Goal: Task Accomplishment & Management: Use online tool/utility

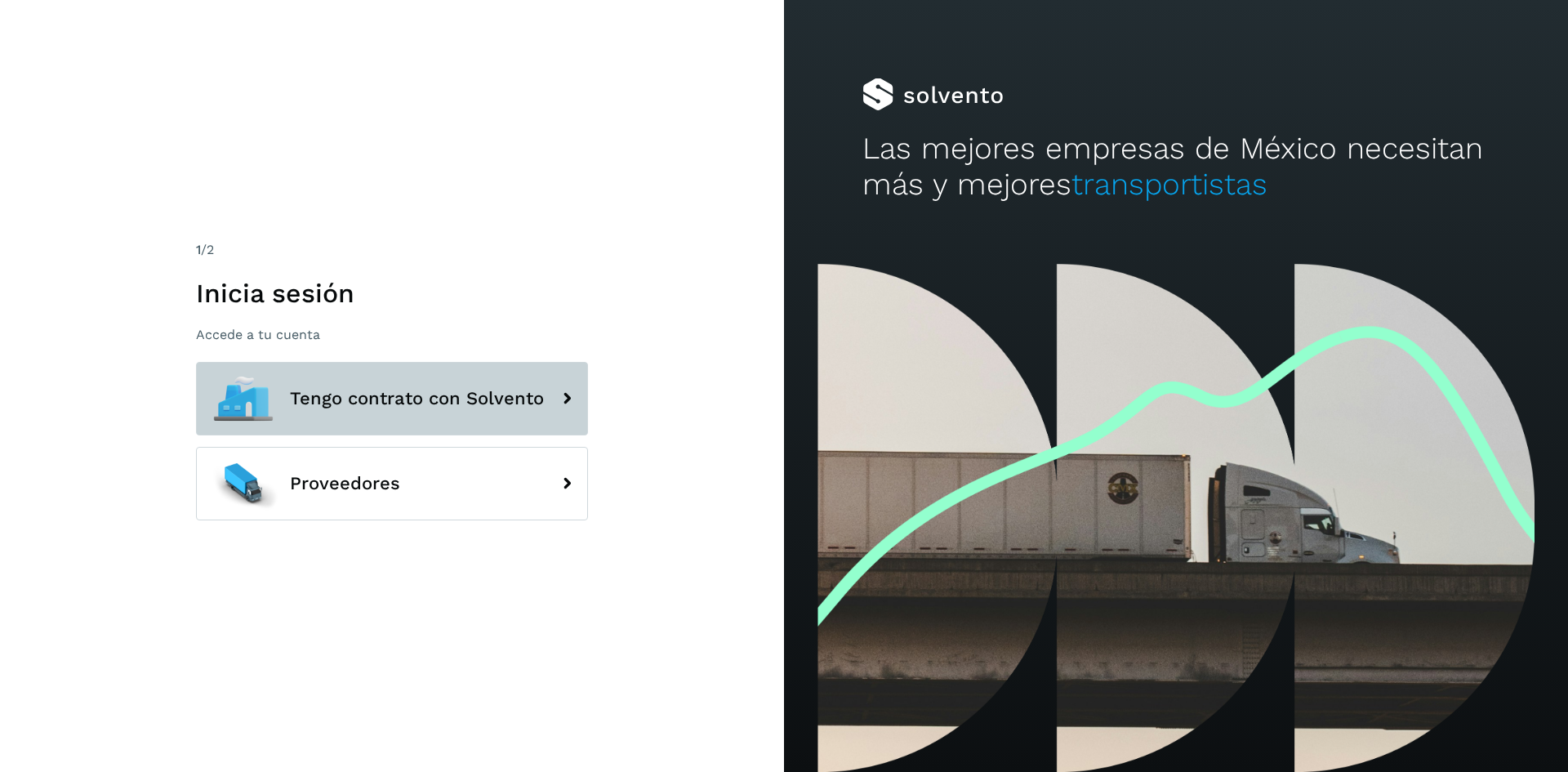
click at [476, 413] on button "Tengo contrato con Solvento" at bounding box center [392, 398] width 392 height 73
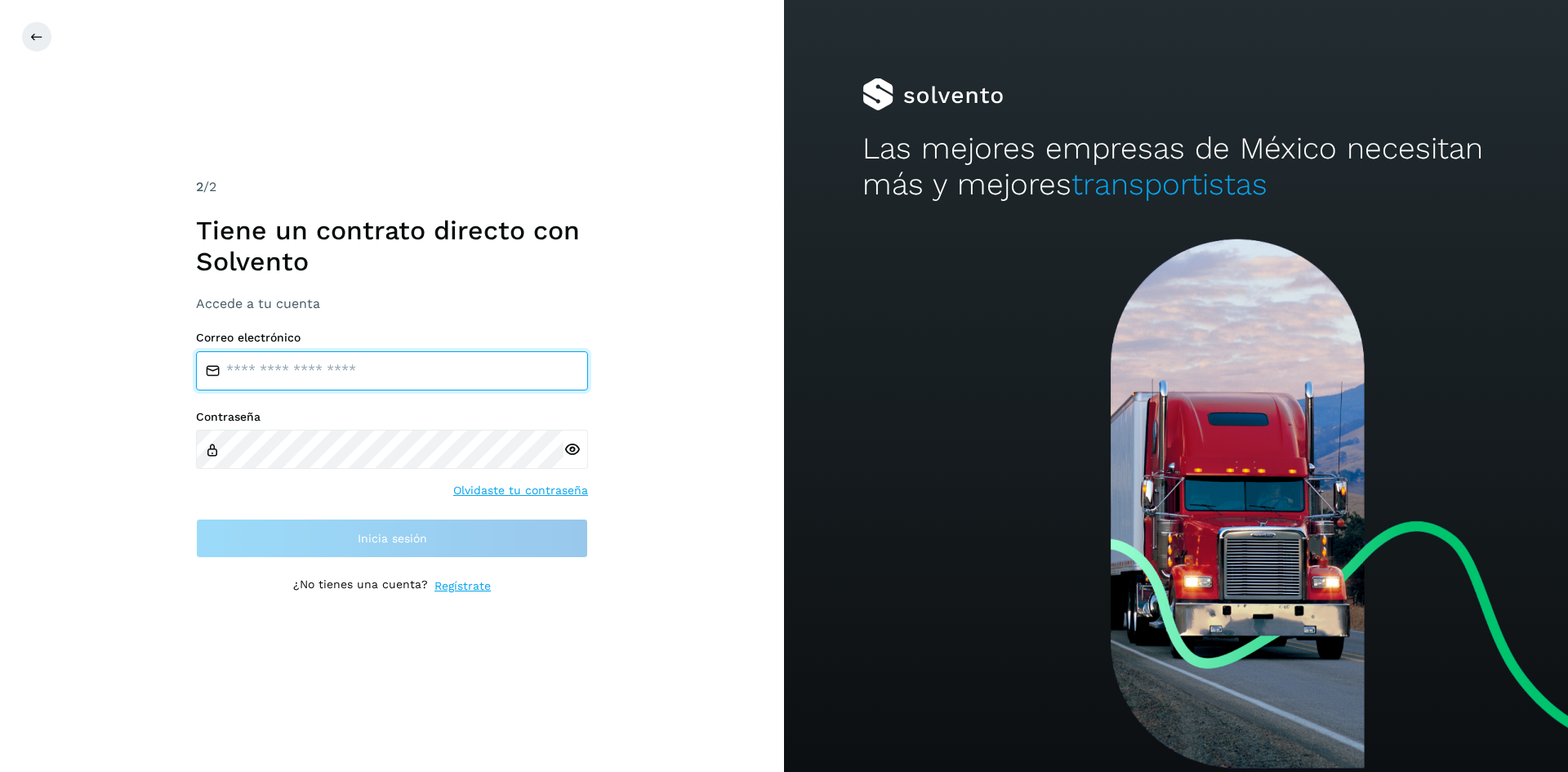
type input "**********"
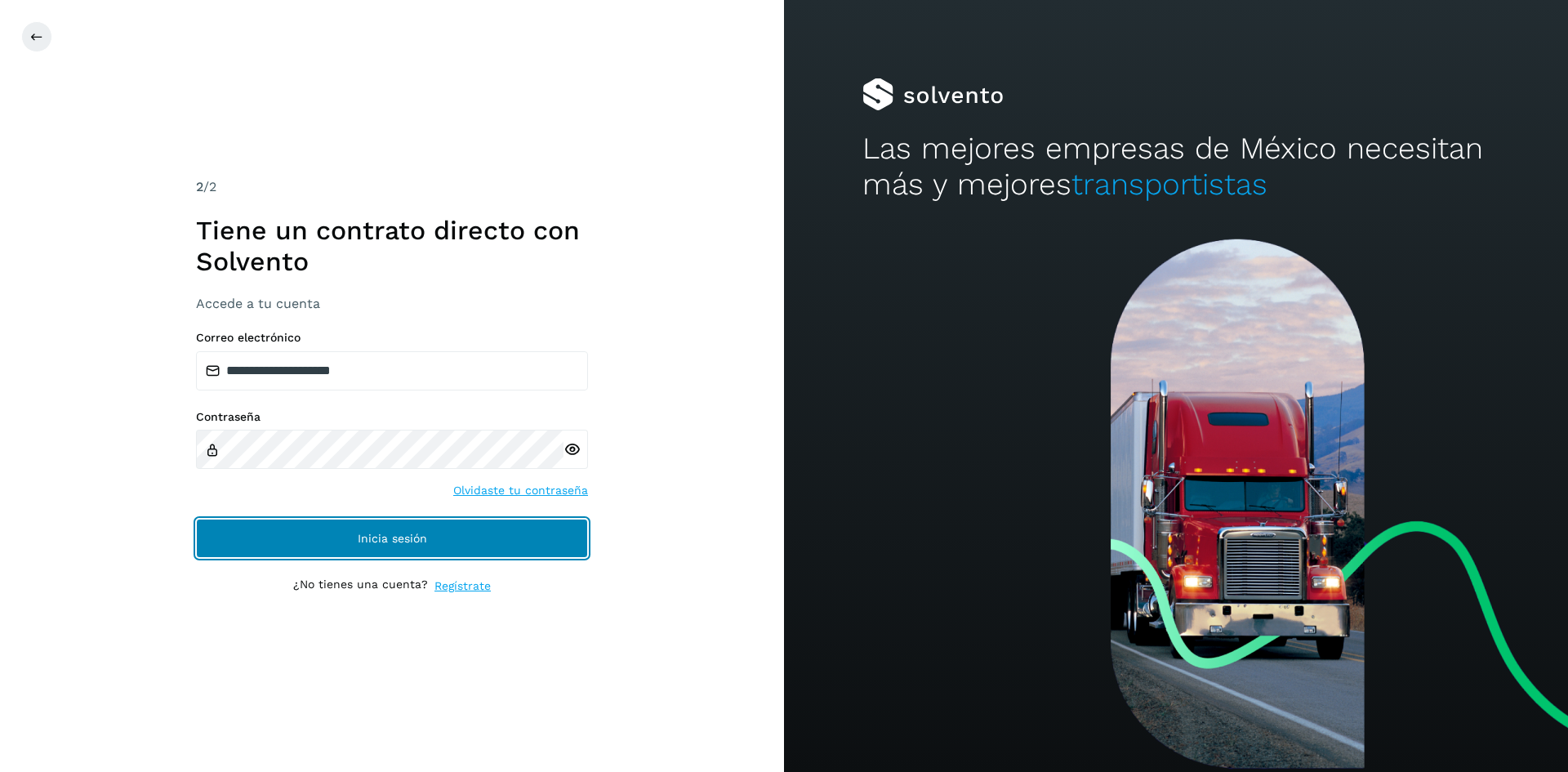
drag, startPoint x: 445, startPoint y: 537, endPoint x: 430, endPoint y: 542, distance: 15.8
click at [430, 542] on button "Inicia sesión" at bounding box center [392, 538] width 392 height 39
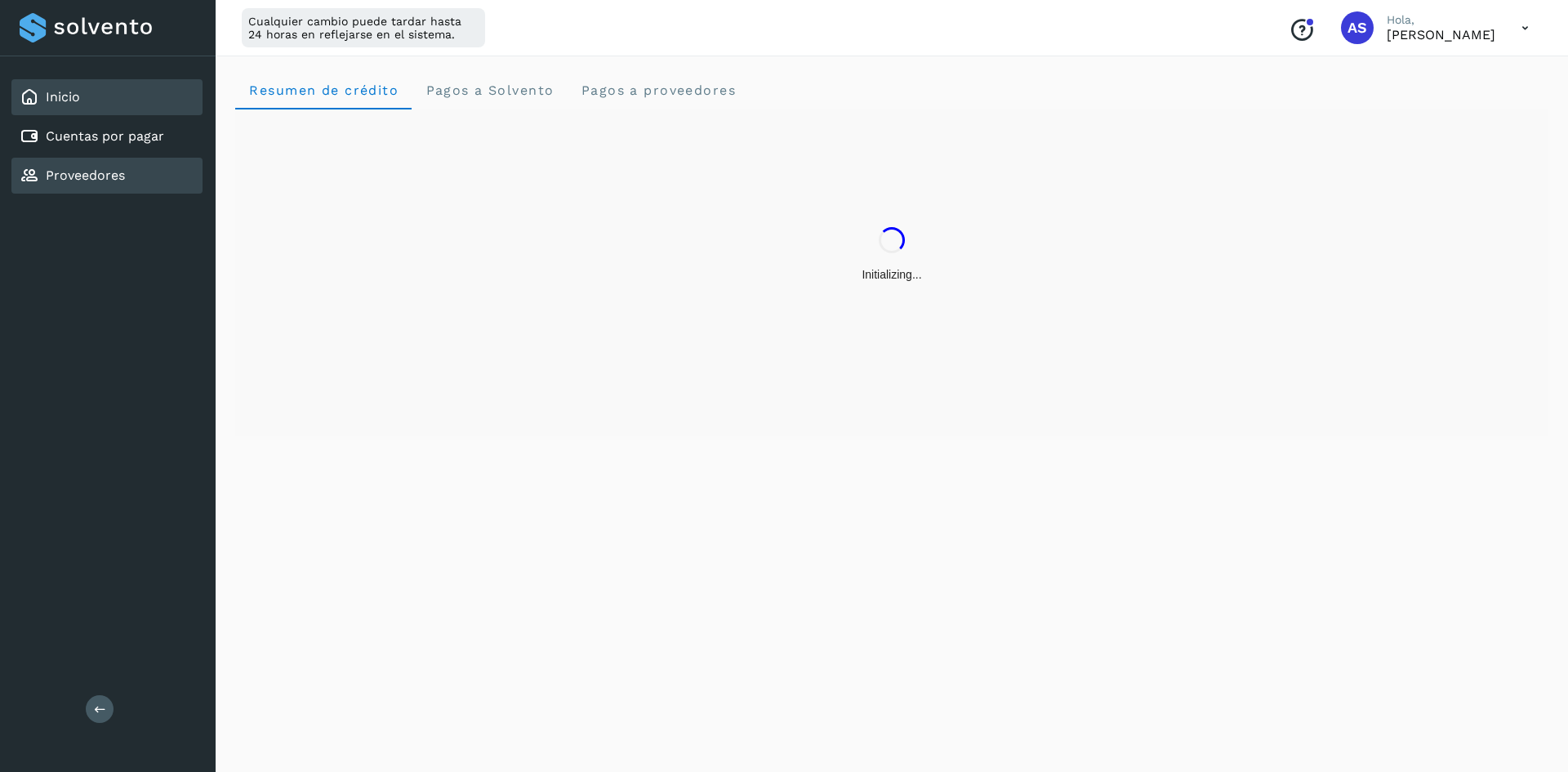
click at [96, 179] on link "Proveedores" at bounding box center [86, 175] width 80 height 16
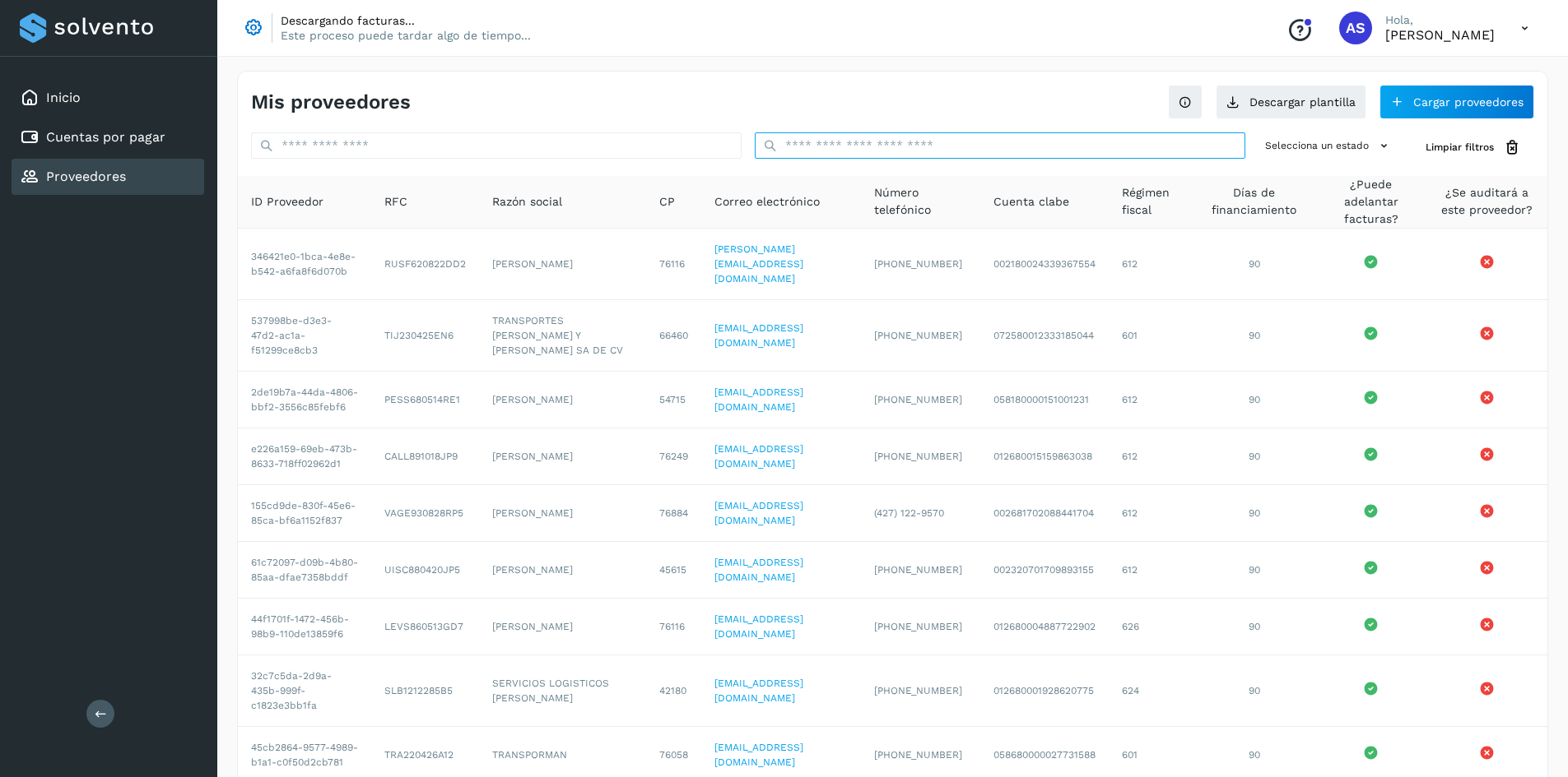
click at [1055, 143] on input "text" at bounding box center [1000, 146] width 490 height 27
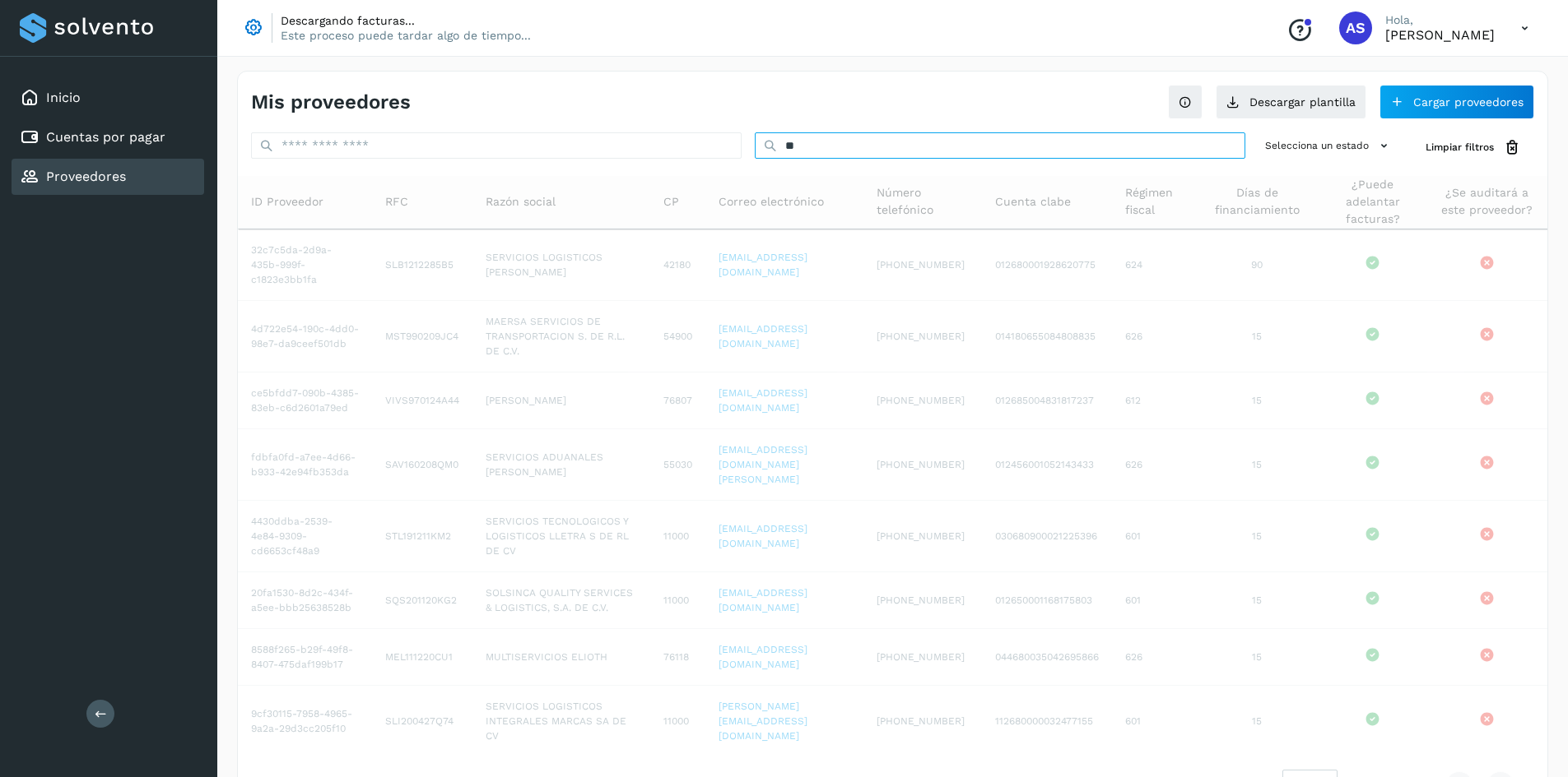
type input "*"
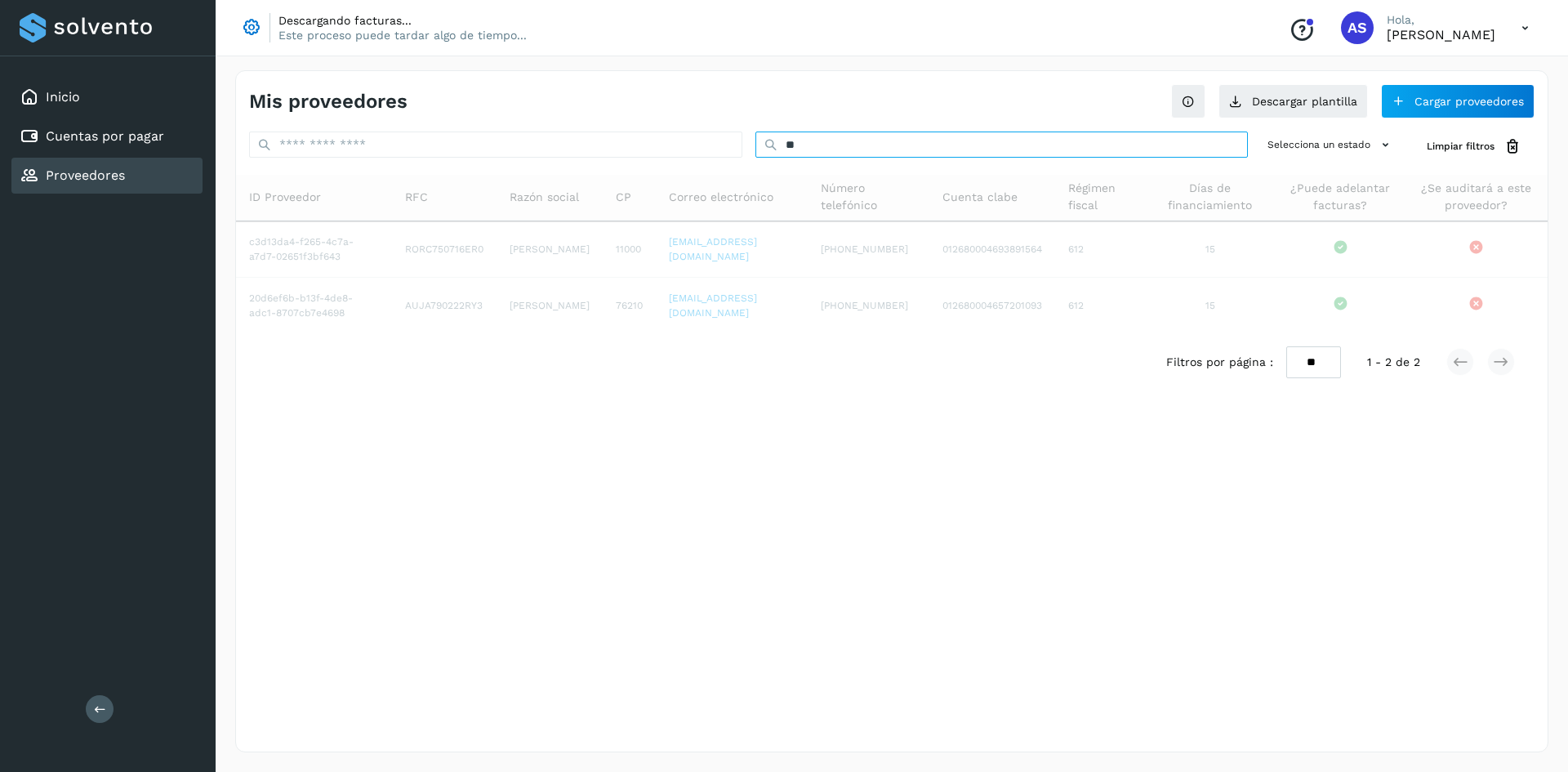
type input "*"
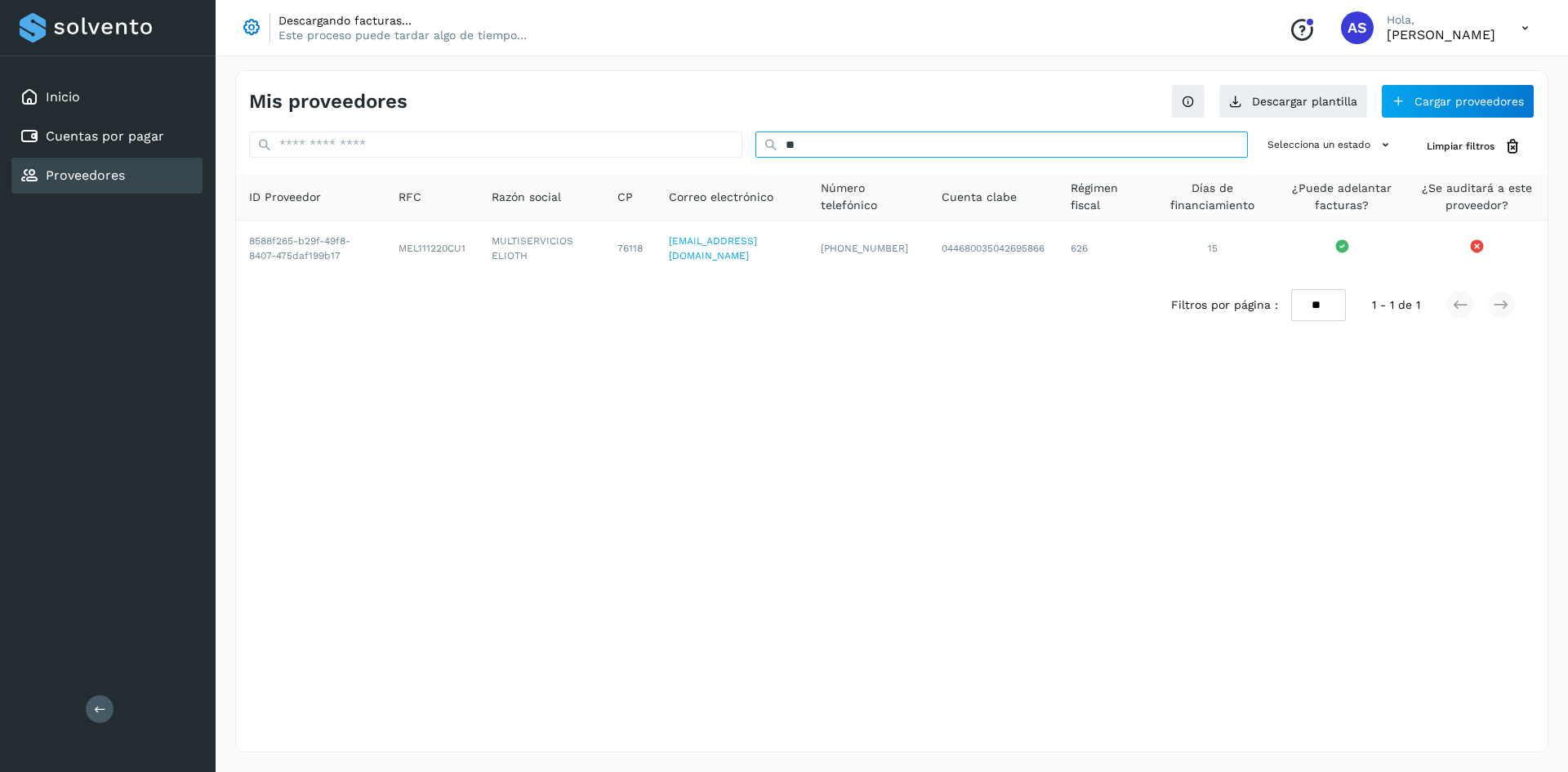
type input "*"
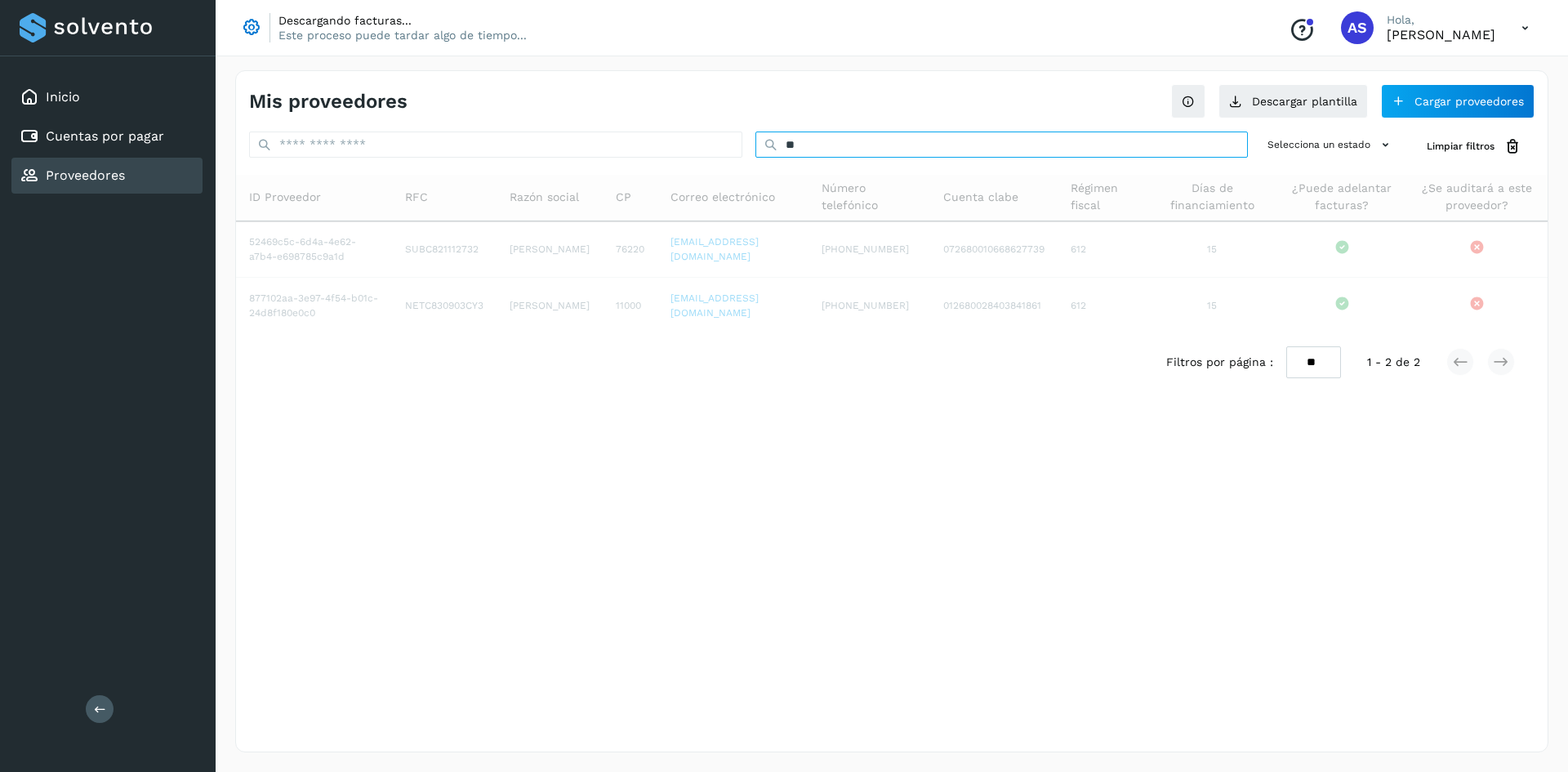
type input "*"
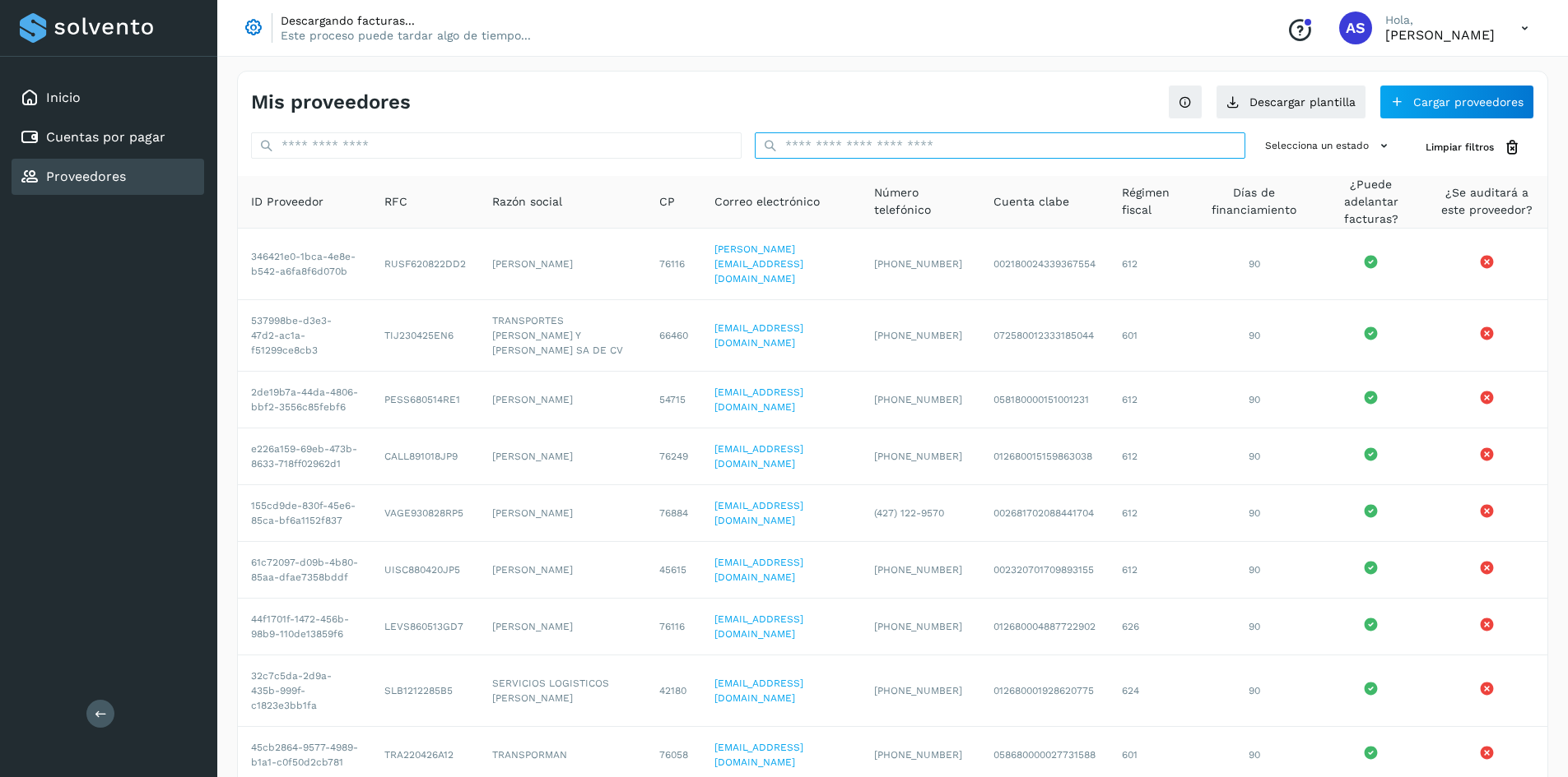
click at [817, 144] on input "text" at bounding box center [1000, 146] width 490 height 27
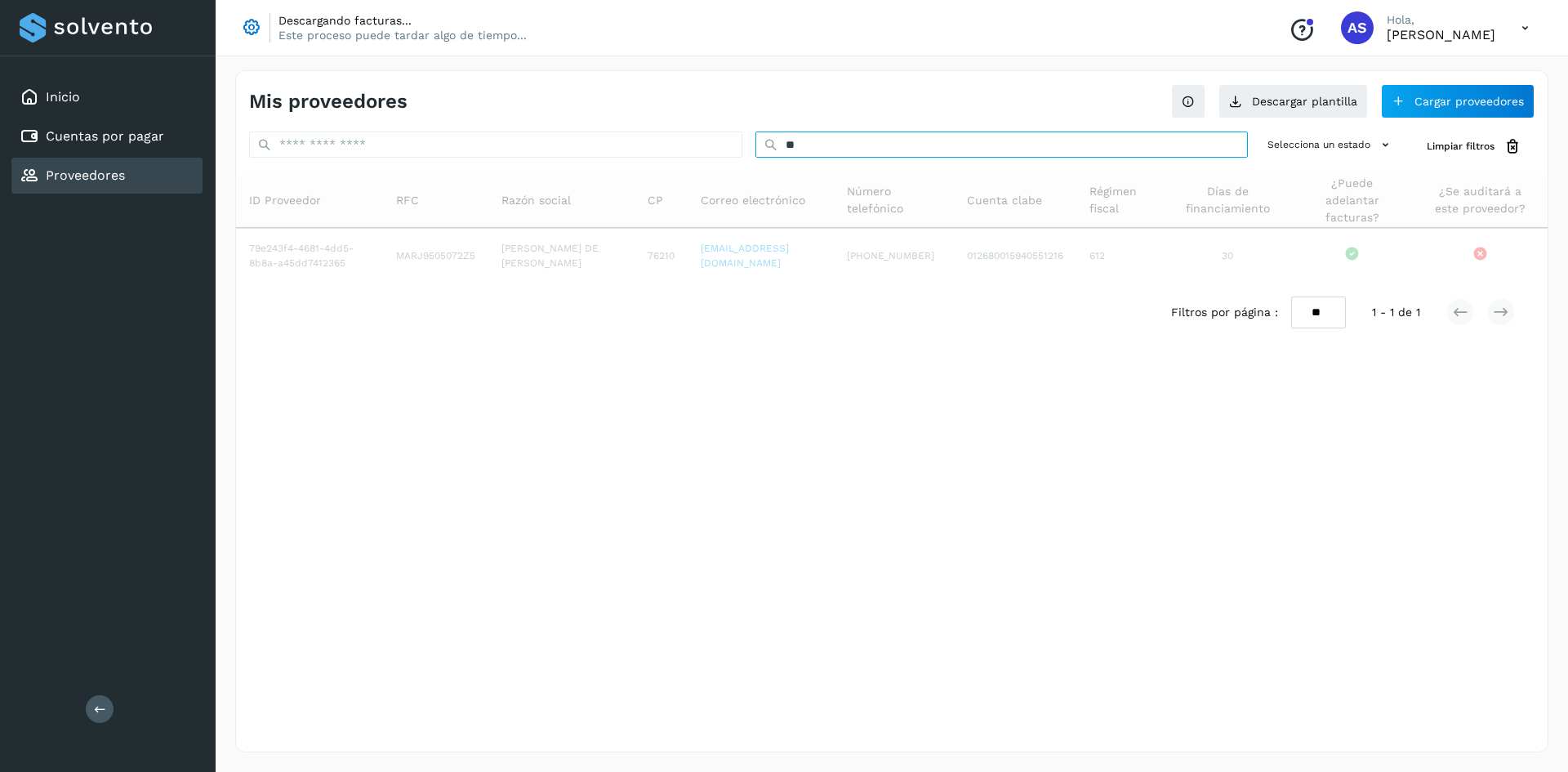
type input "*"
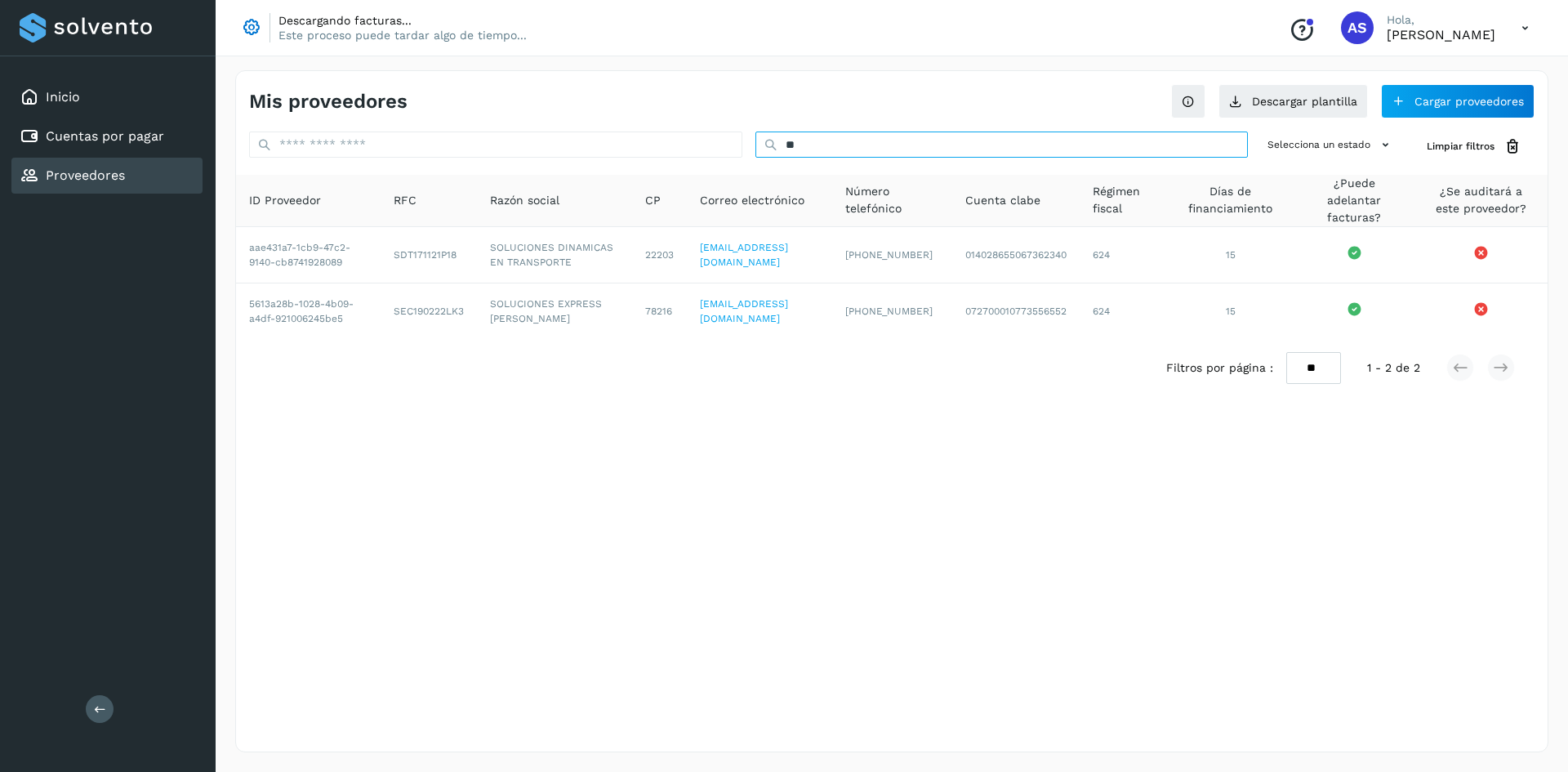
type input "*"
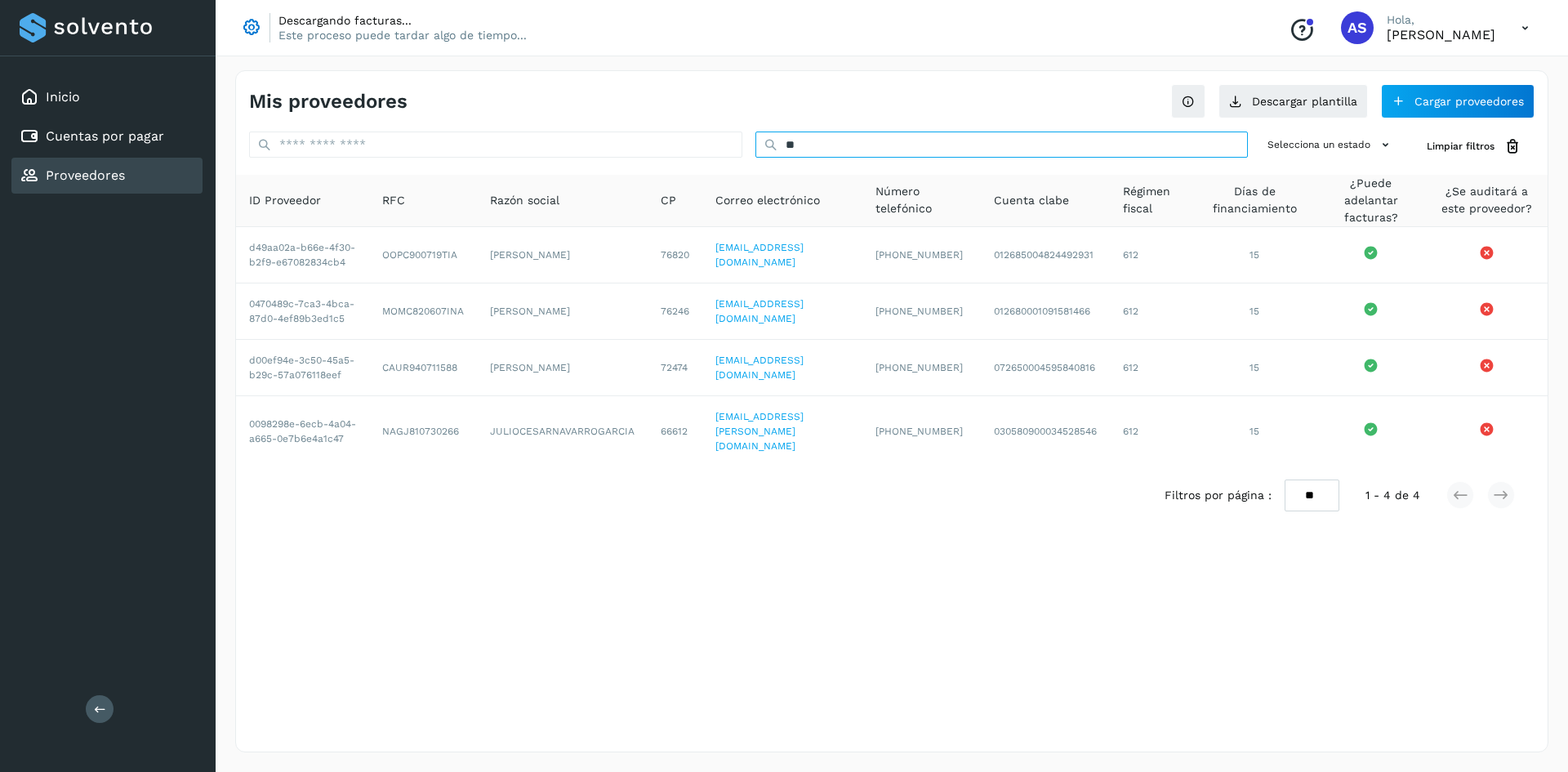
type input "*"
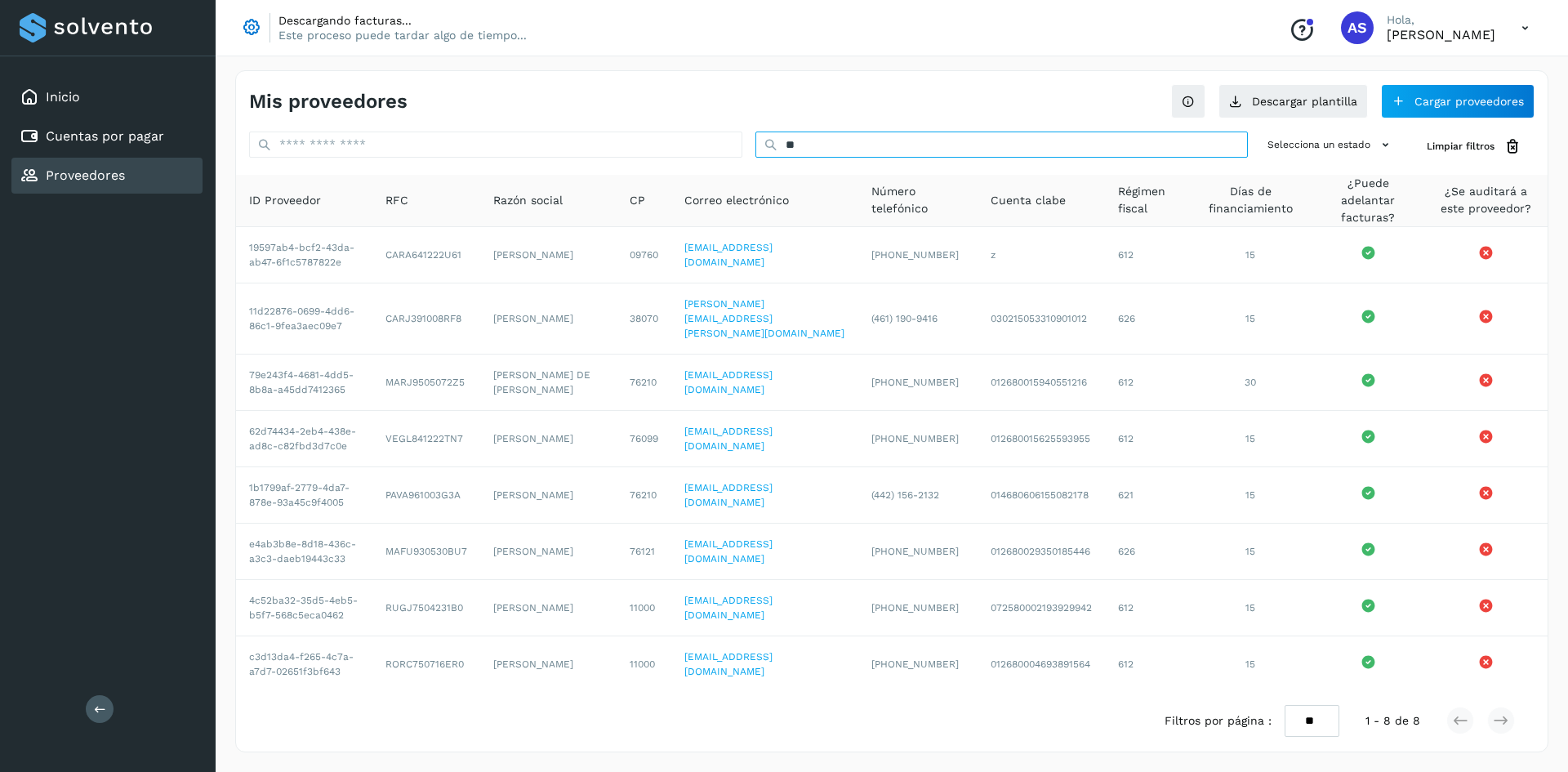
type input "*"
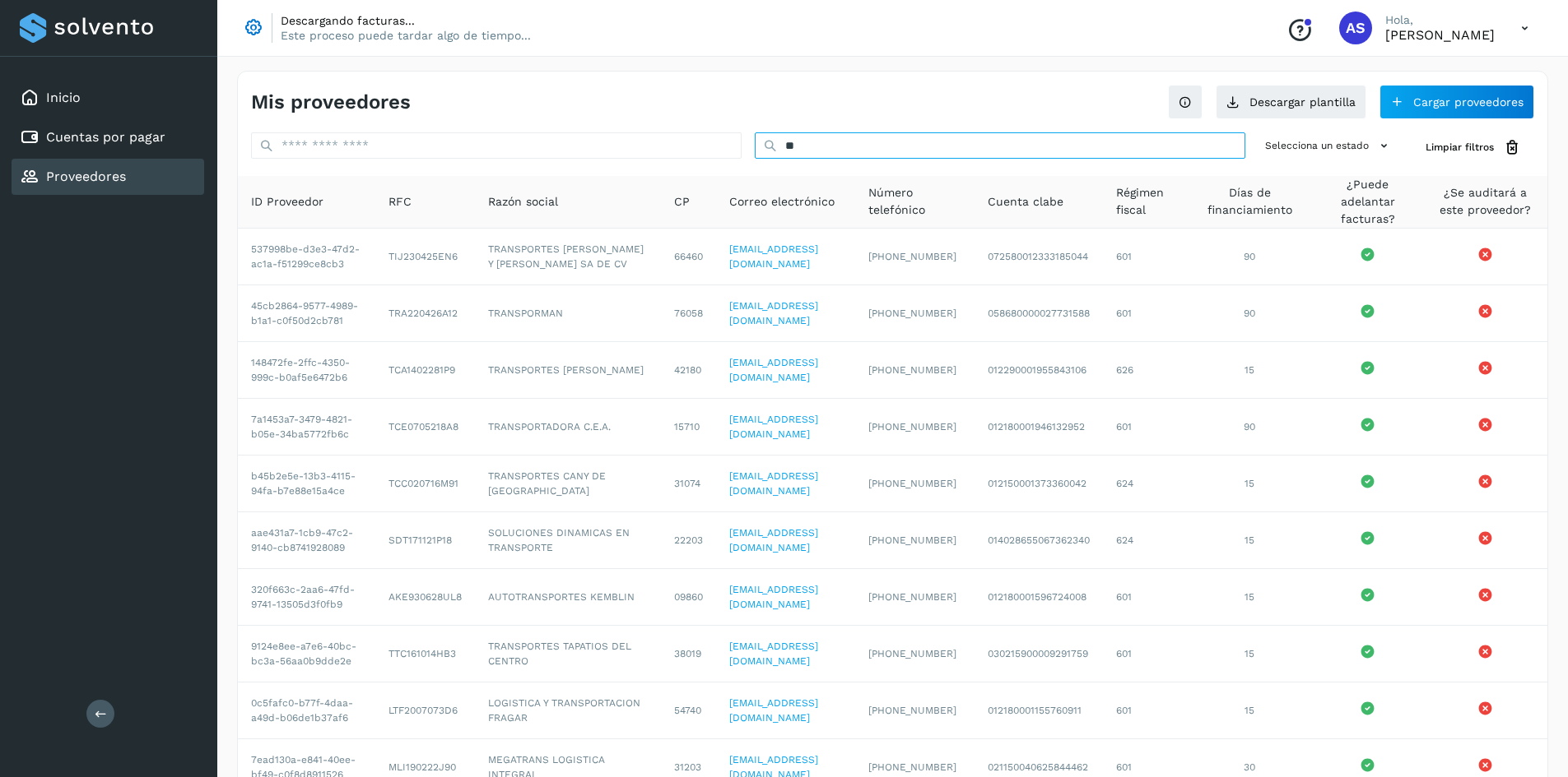
type input "*"
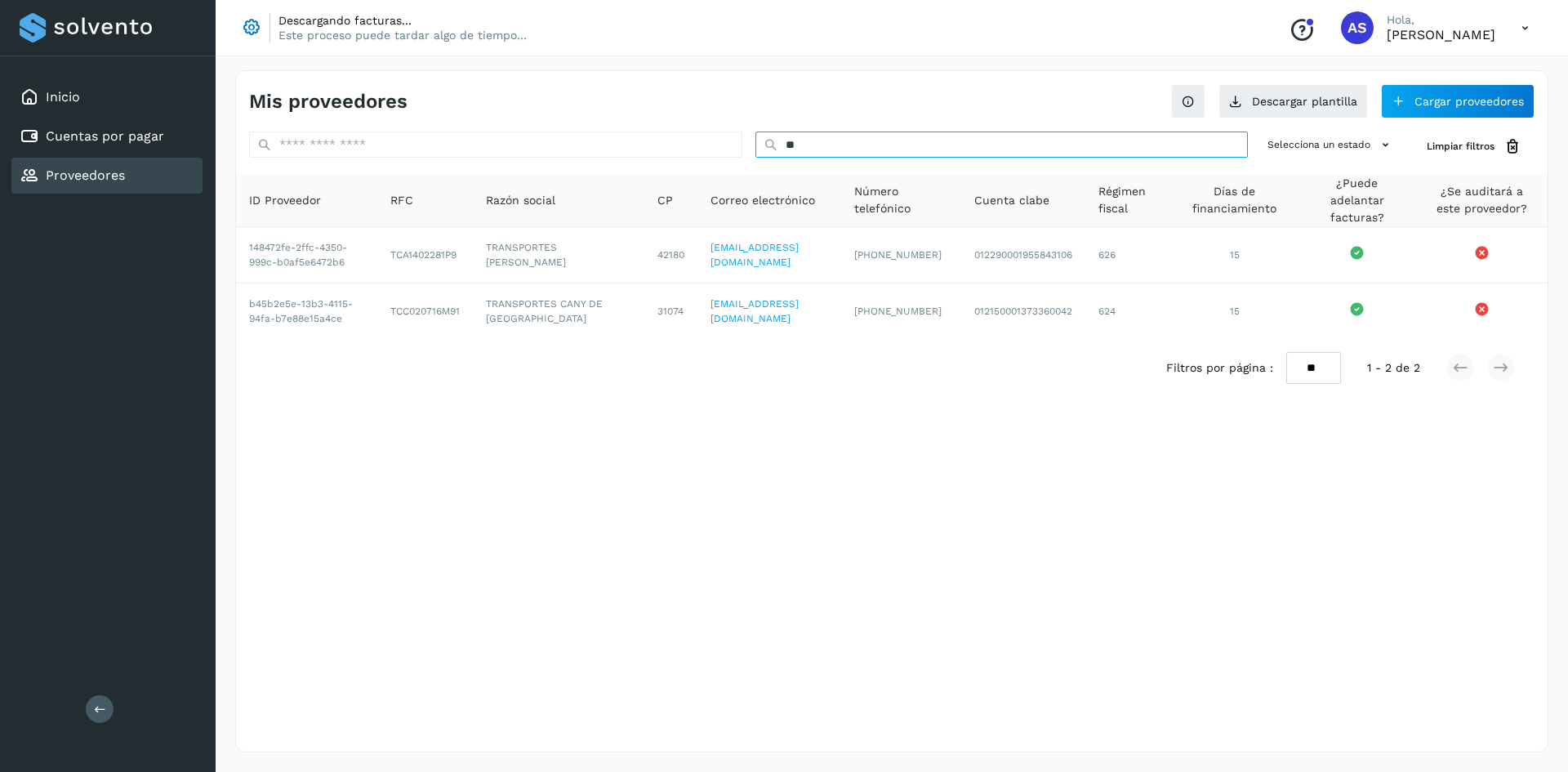
type input "*"
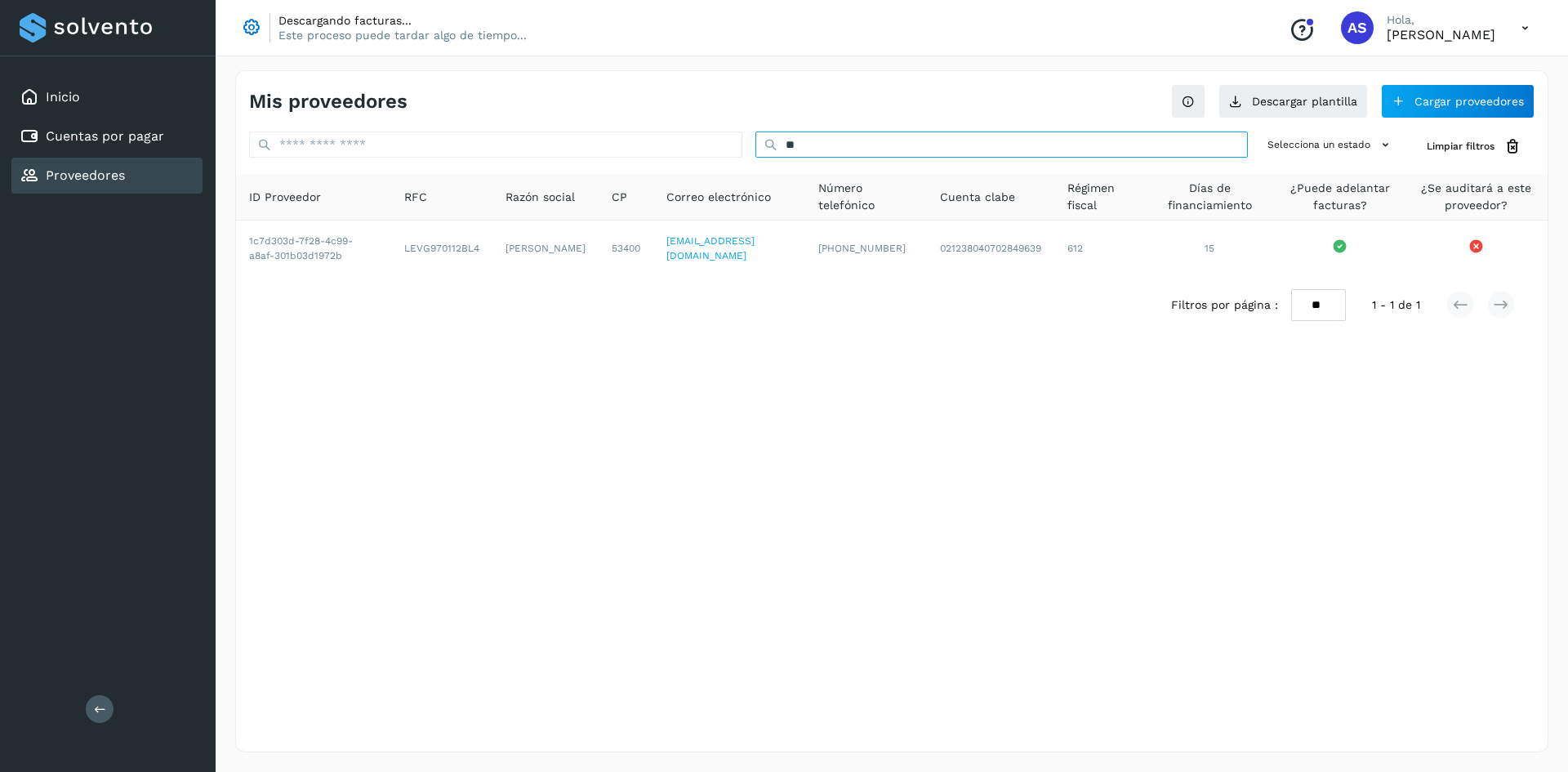
type input "*"
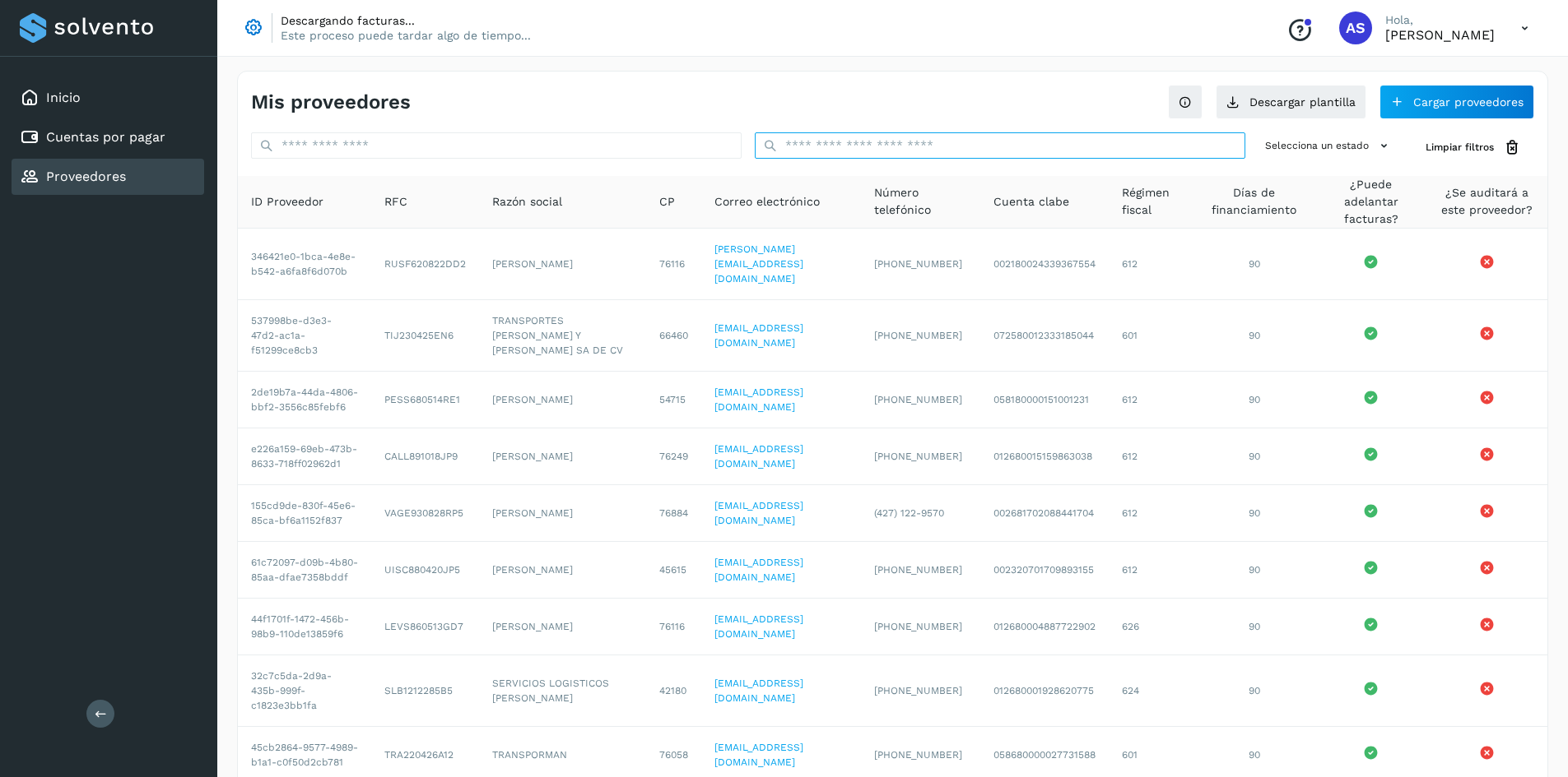
click at [941, 151] on input "text" at bounding box center [1000, 146] width 490 height 27
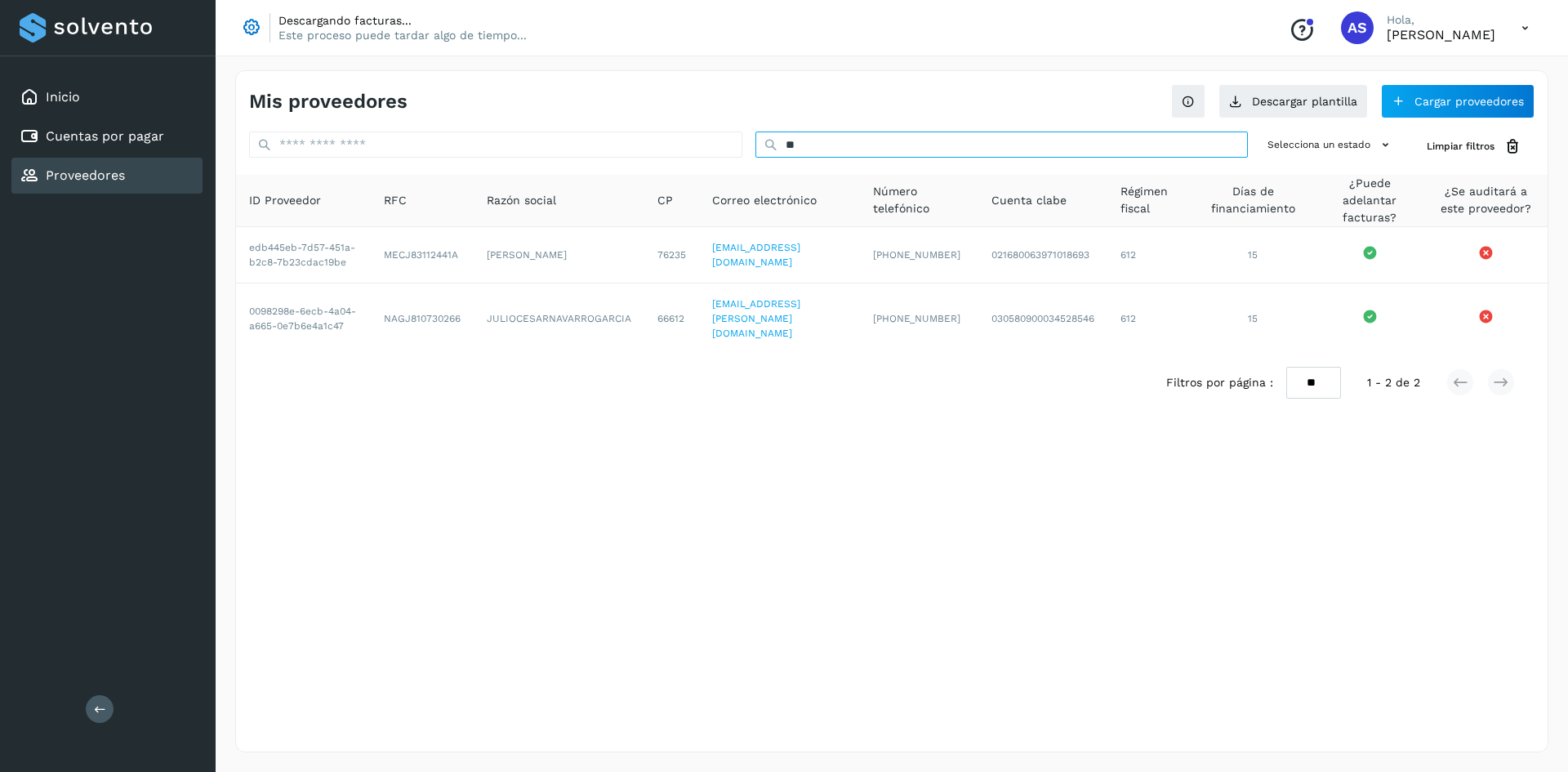
type input "*"
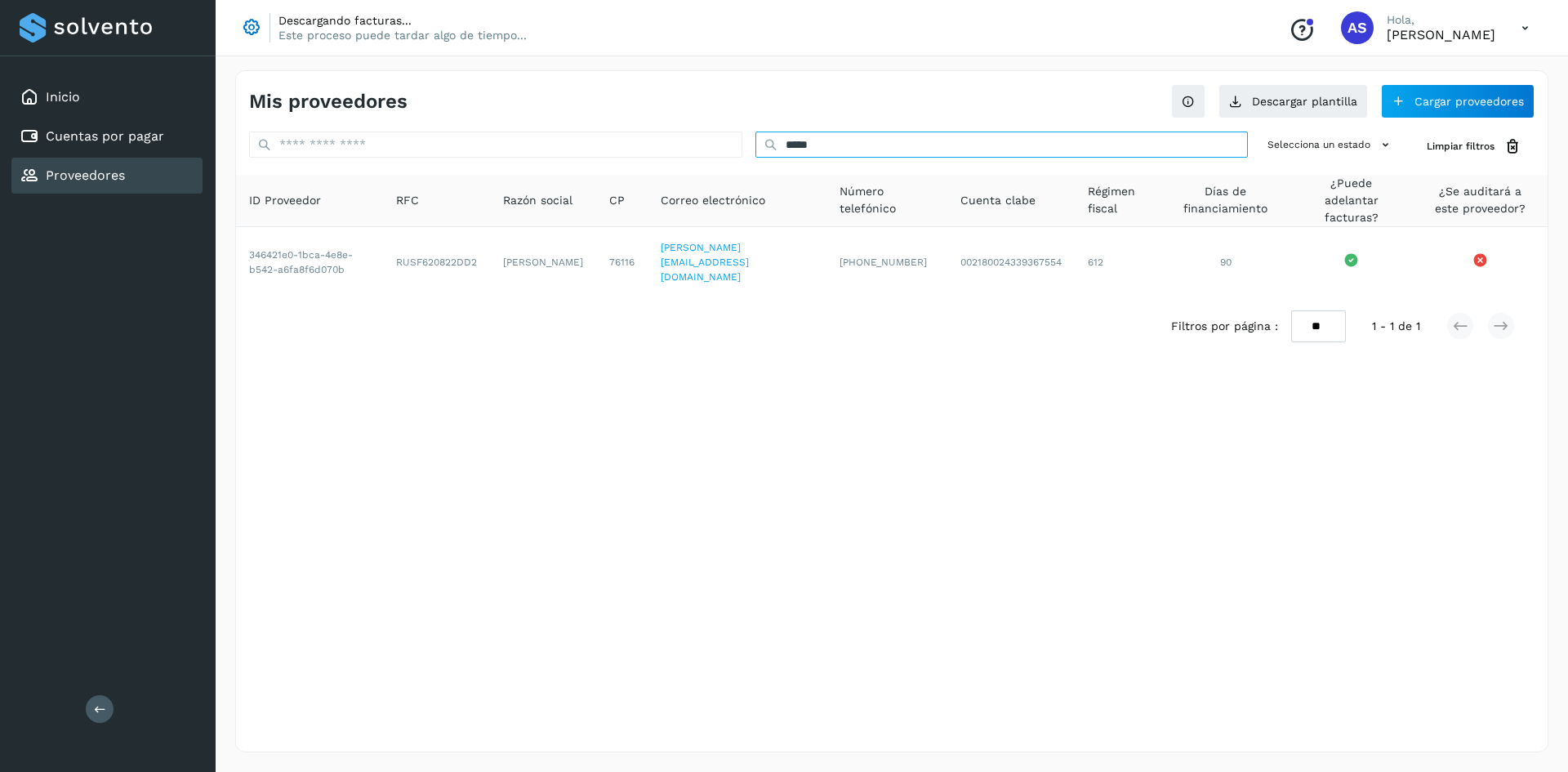
click at [819, 149] on input "*****" at bounding box center [1003, 145] width 494 height 27
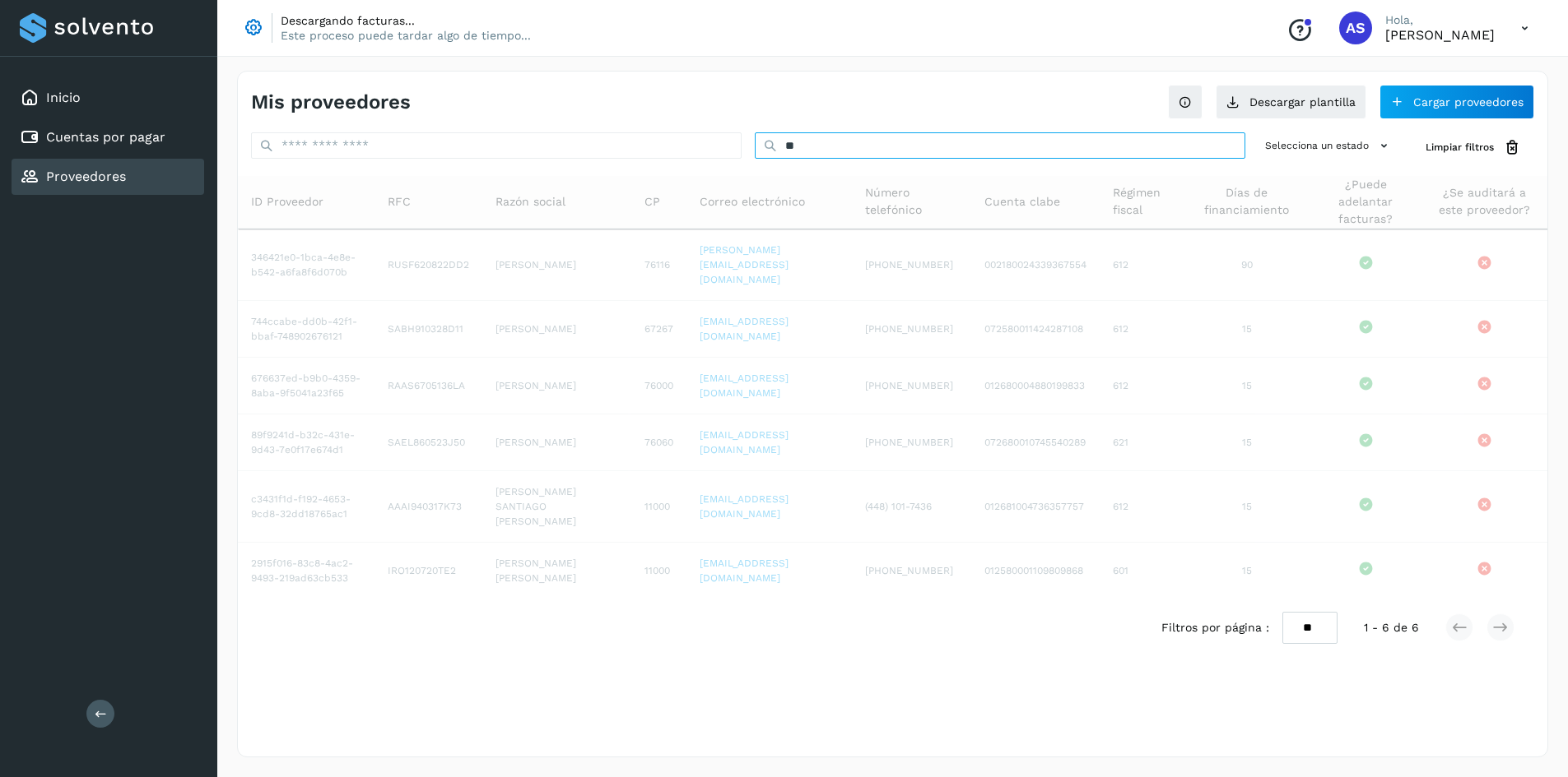
type input "*"
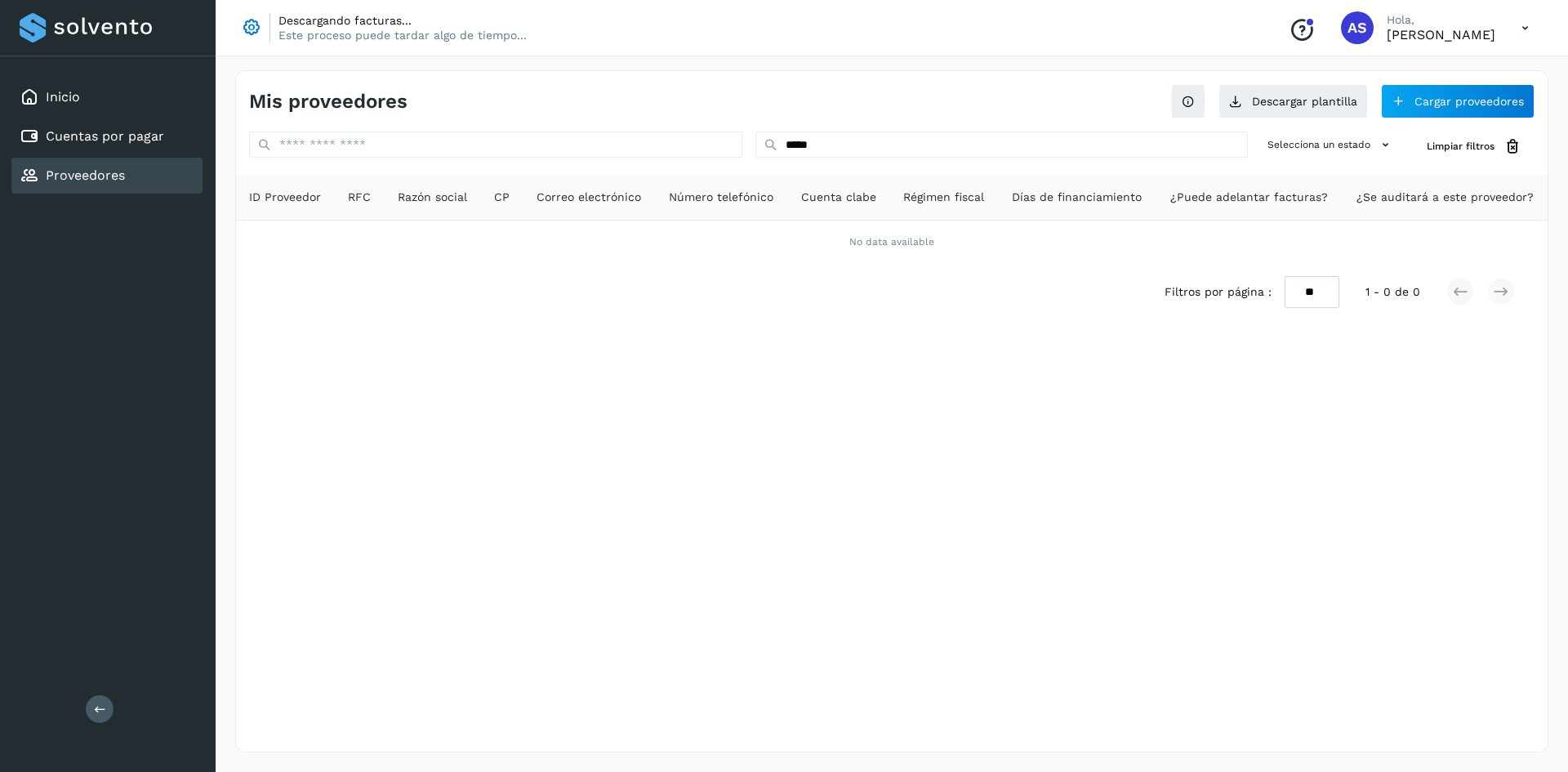
click at [845, 127] on div "Mis proveedores Descargar plantilla Cargar proveedores ***** Selecciona un esta…" at bounding box center [892, 411] width 1313 height 683
click at [845, 135] on input "*****" at bounding box center [1003, 145] width 494 height 27
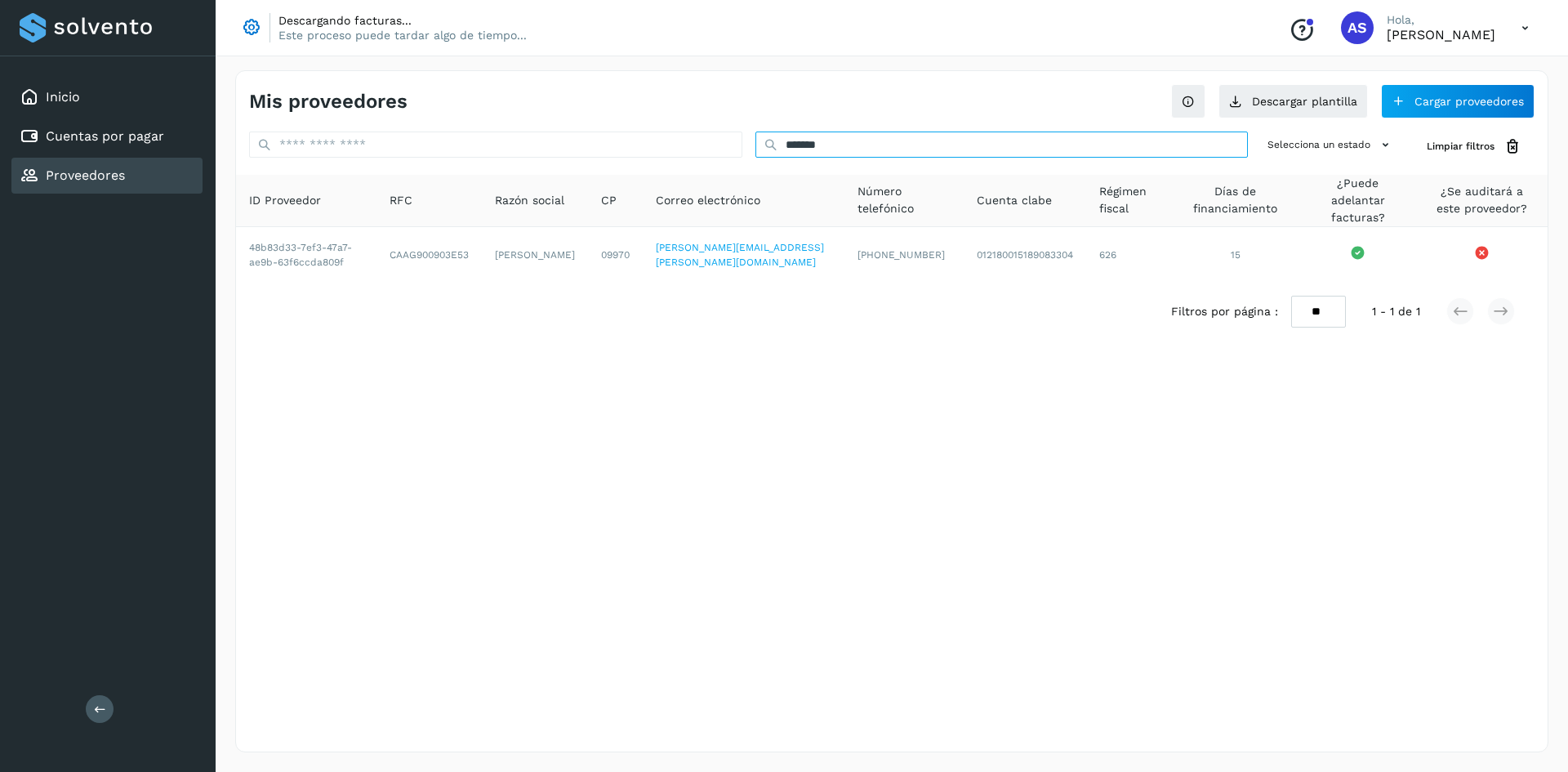
click at [849, 151] on input "*******" at bounding box center [1003, 145] width 494 height 27
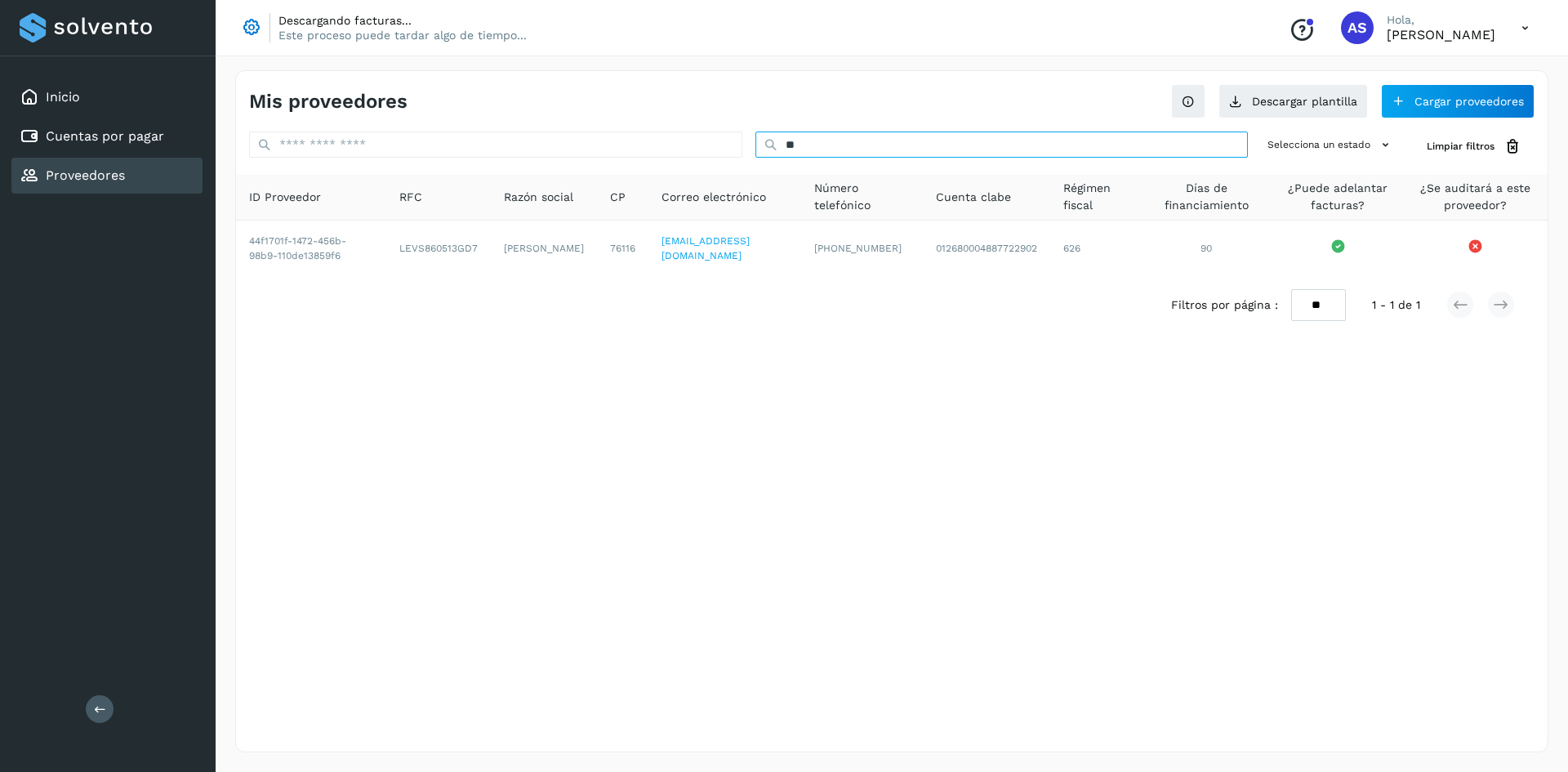
type input "*"
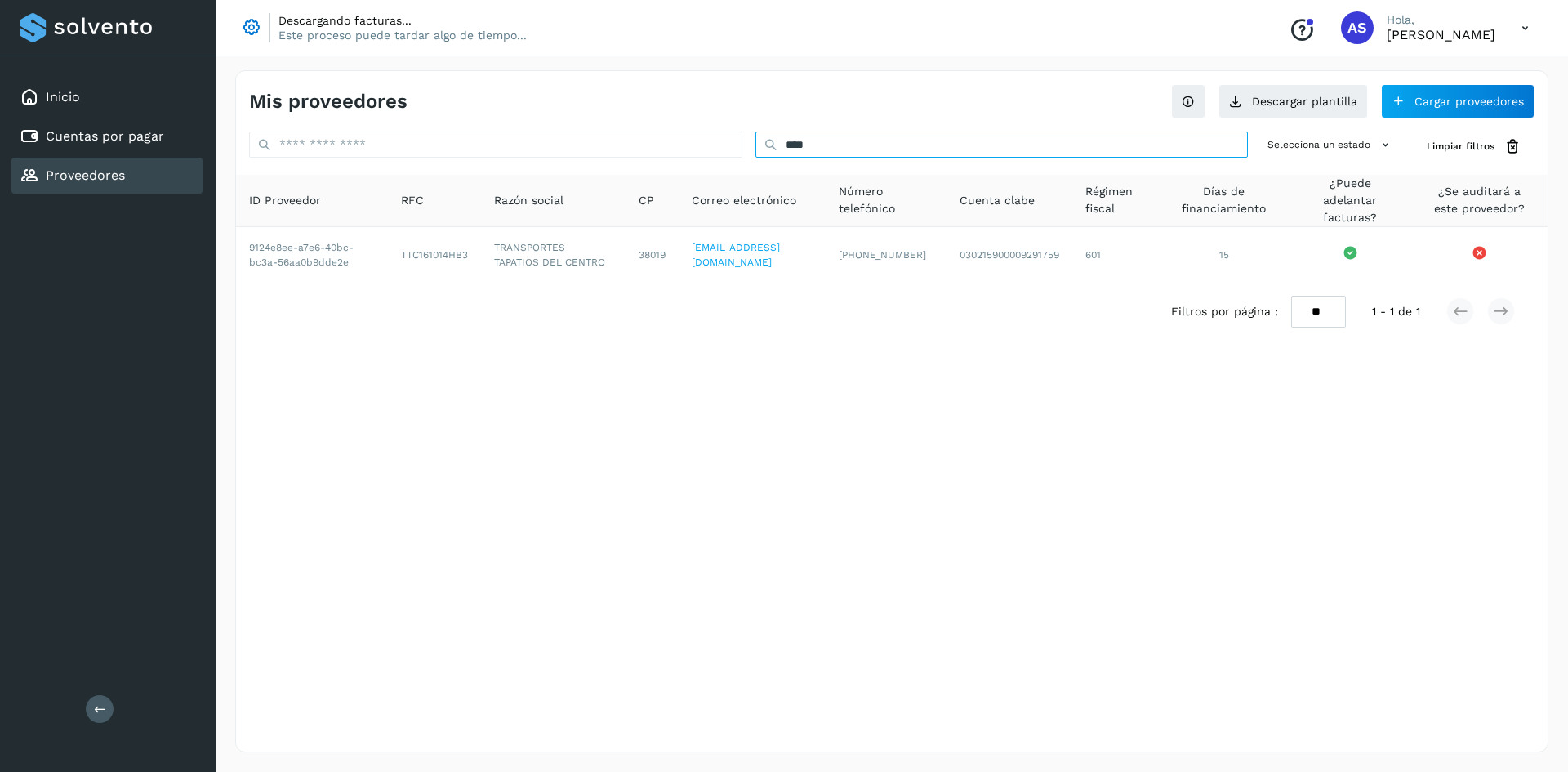
type input "****"
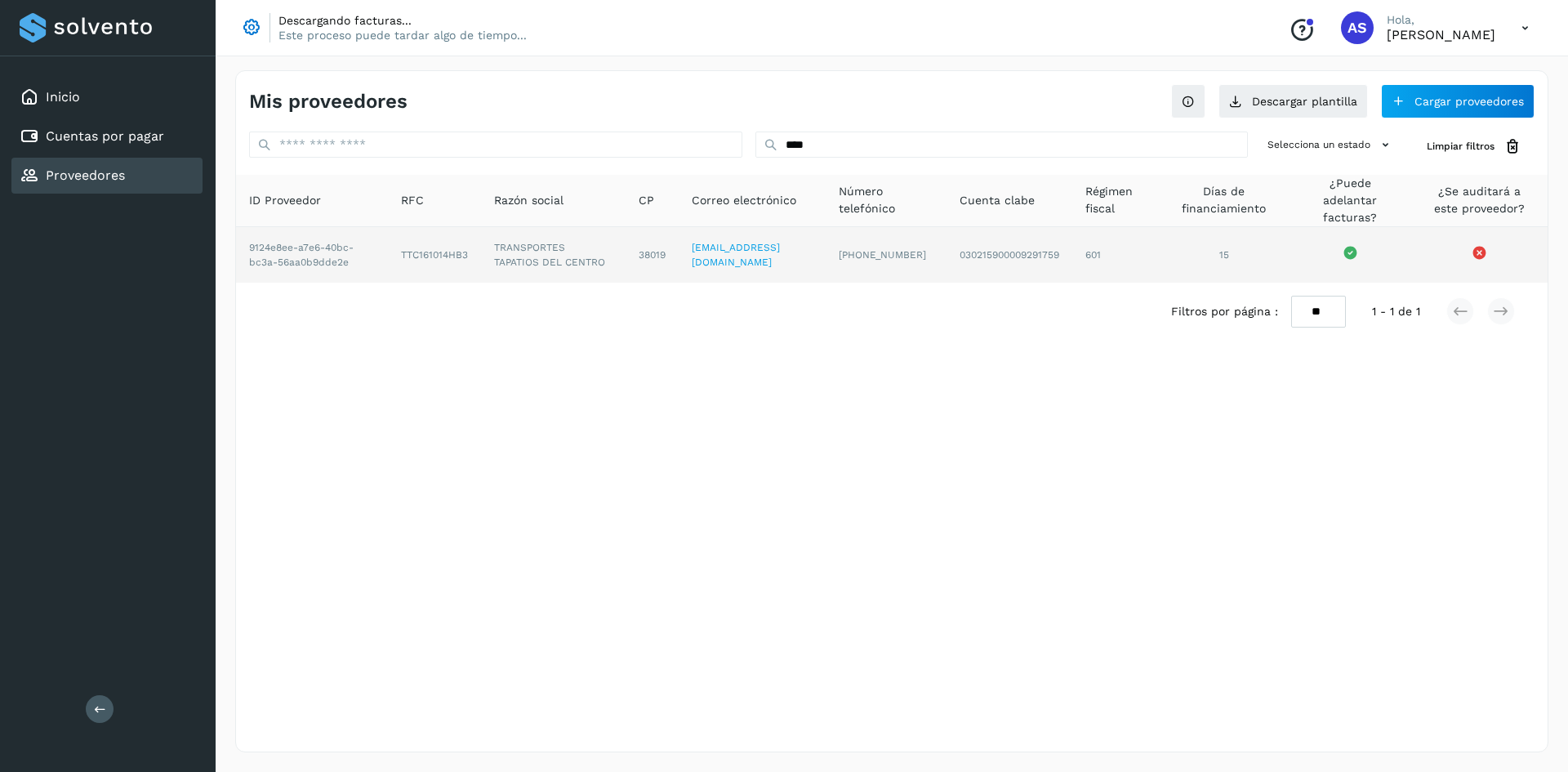
drag, startPoint x: 1084, startPoint y: 278, endPoint x: 1084, endPoint y: 263, distance: 15.0
click at [1084, 272] on td "601" at bounding box center [1116, 255] width 88 height 56
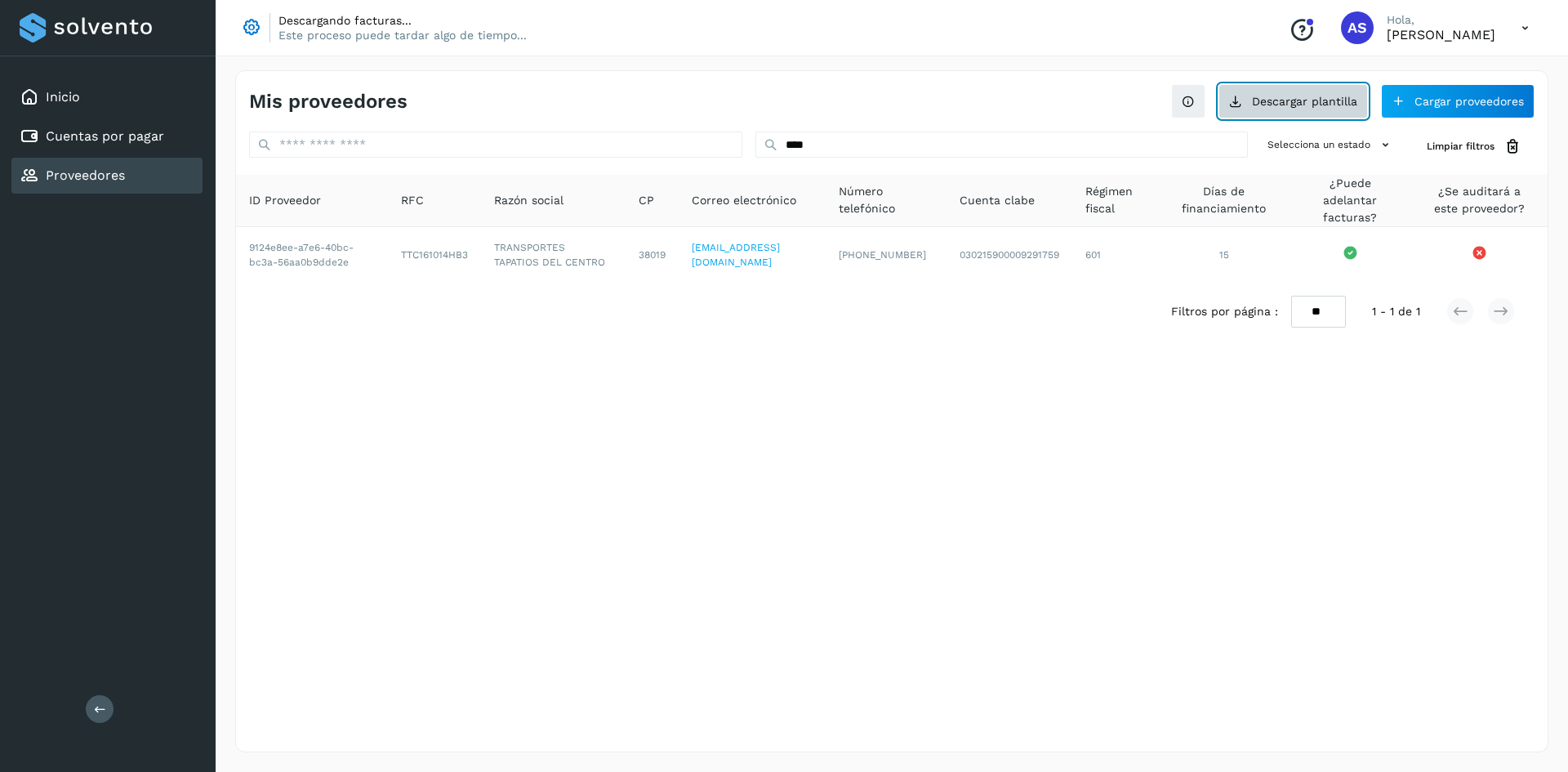
click at [1286, 95] on button "Descargar plantilla" at bounding box center [1293, 101] width 150 height 35
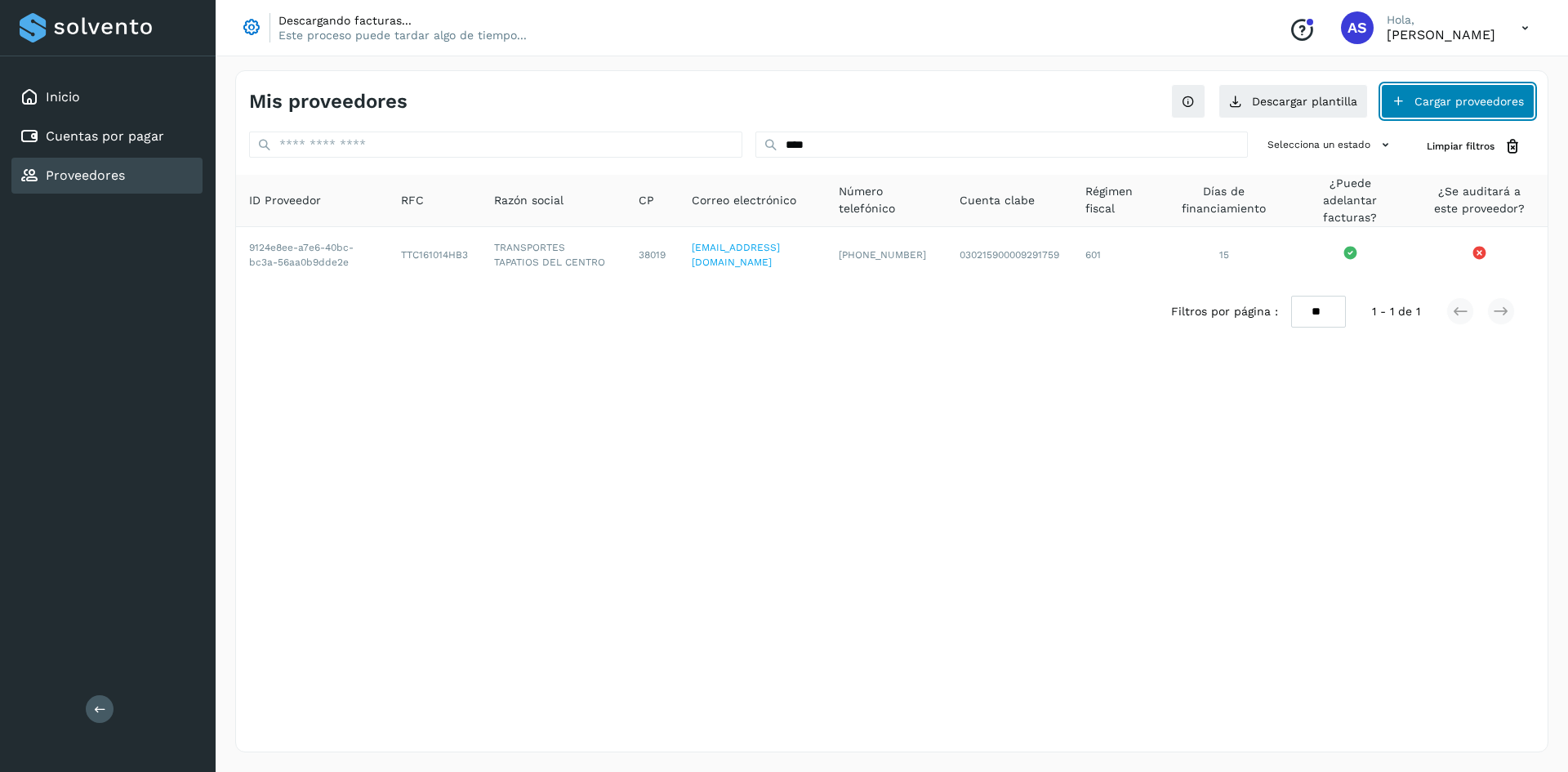
click at [1414, 93] on button "Cargar proveedores" at bounding box center [1458, 101] width 154 height 35
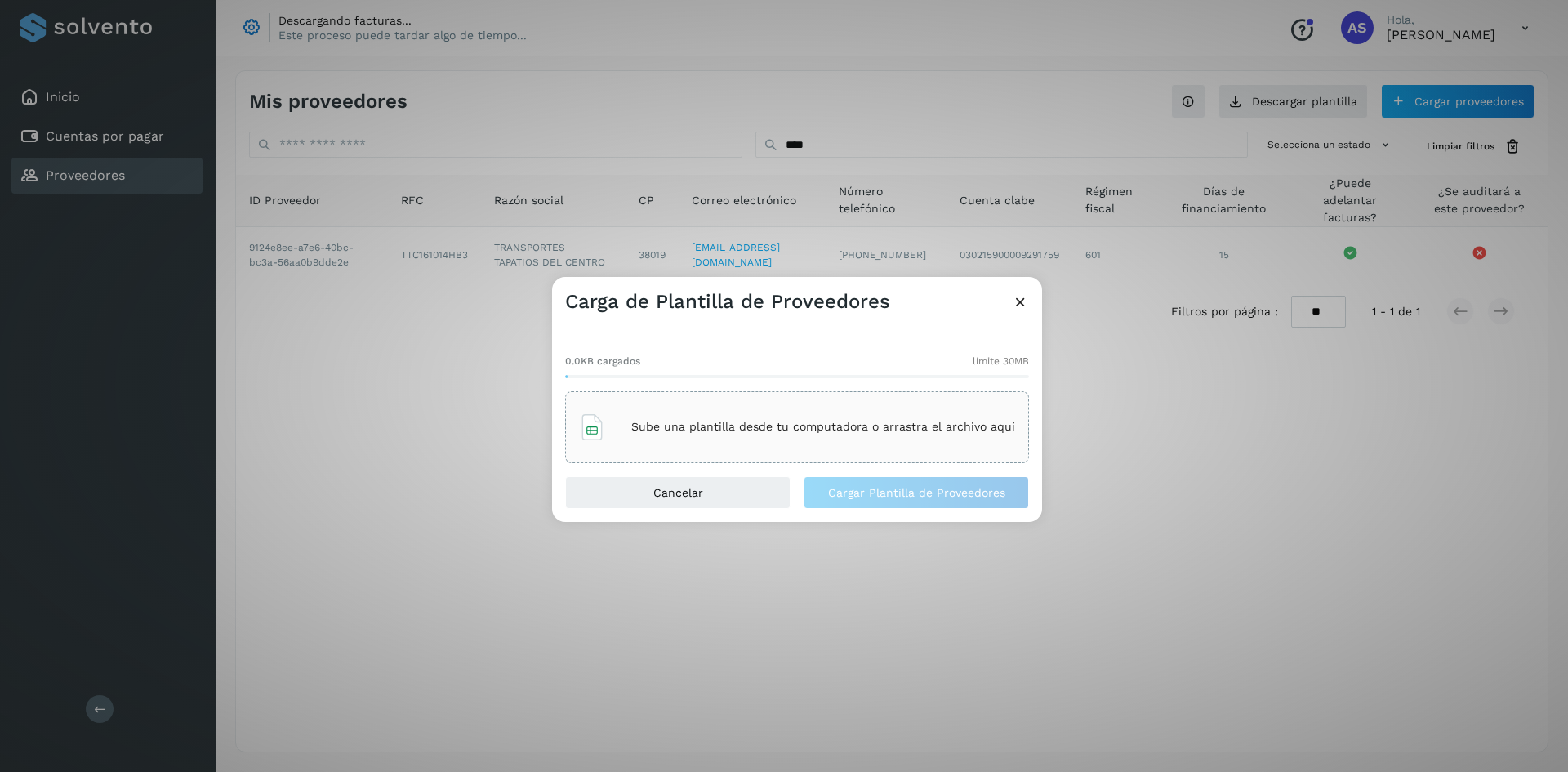
click at [772, 446] on div "Sube una plantilla desde tu computadora o arrastra el archivo aquí" at bounding box center [796, 428] width 436 height 44
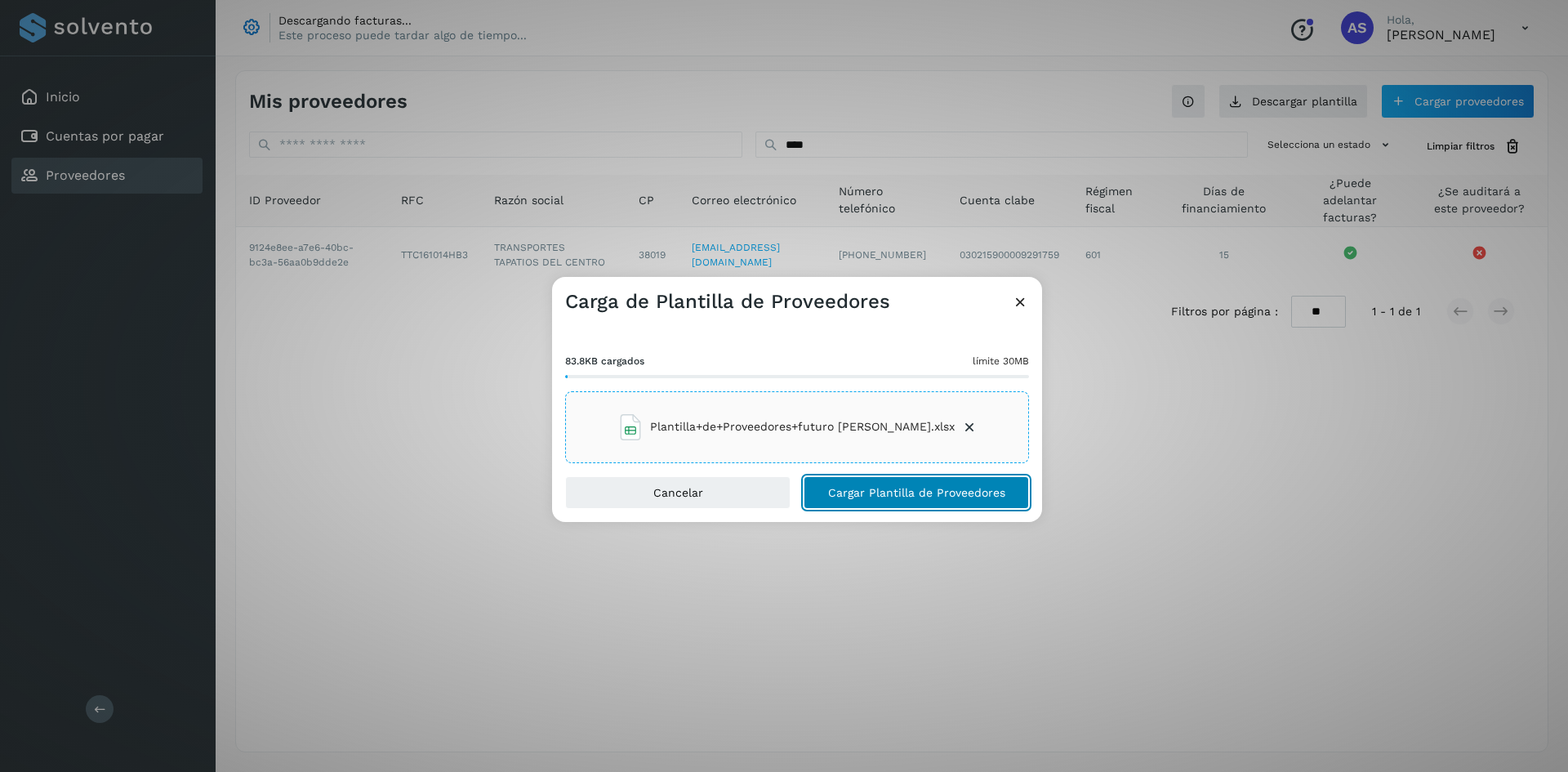
click at [884, 487] on span "Cargar Plantilla de Proveedores" at bounding box center [917, 492] width 177 height 12
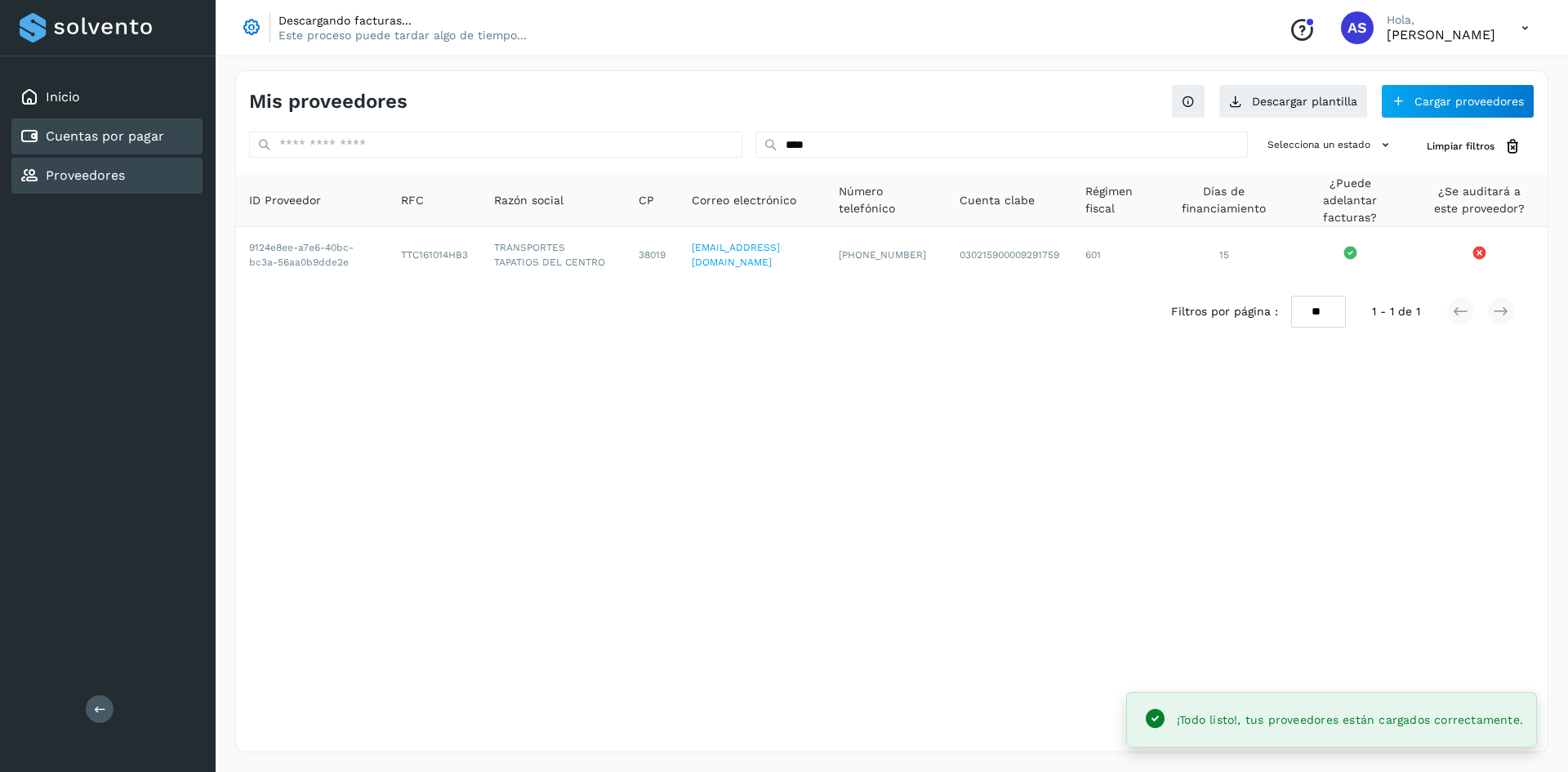
click at [106, 128] on link "Cuentas por pagar" at bounding box center [105, 136] width 119 height 16
